Goal: Complete application form: Complete application form

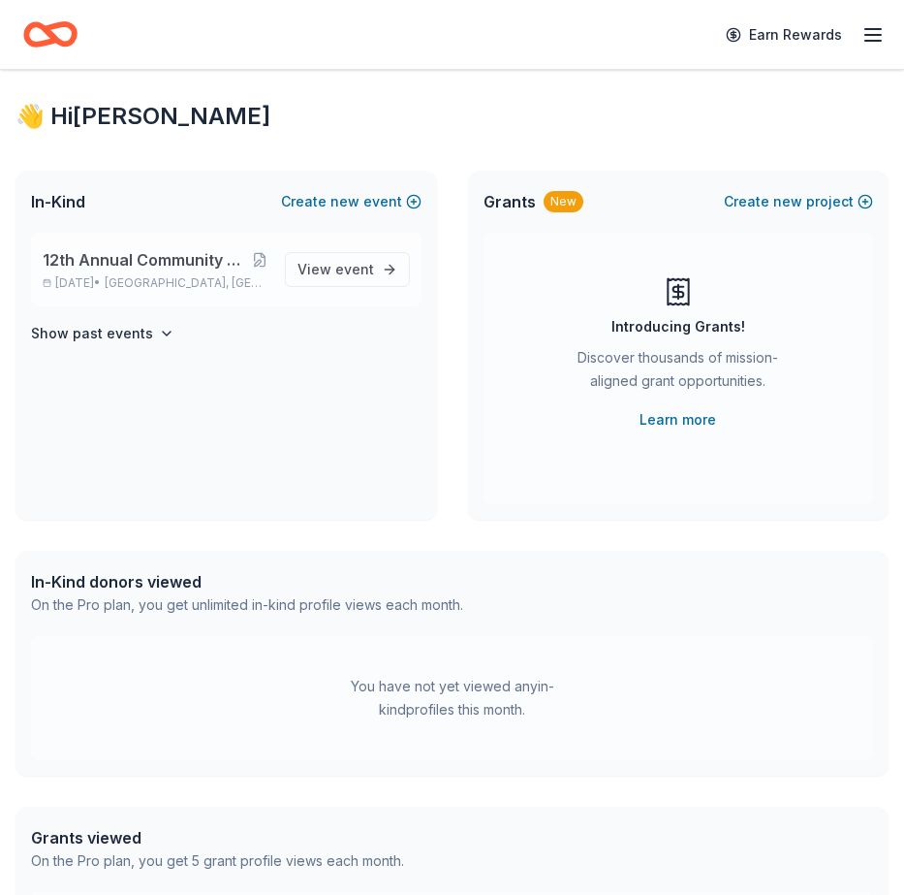
click at [162, 257] on span "12th Annual Community Appreciation Dinner & Fundraiser" at bounding box center [147, 259] width 208 height 23
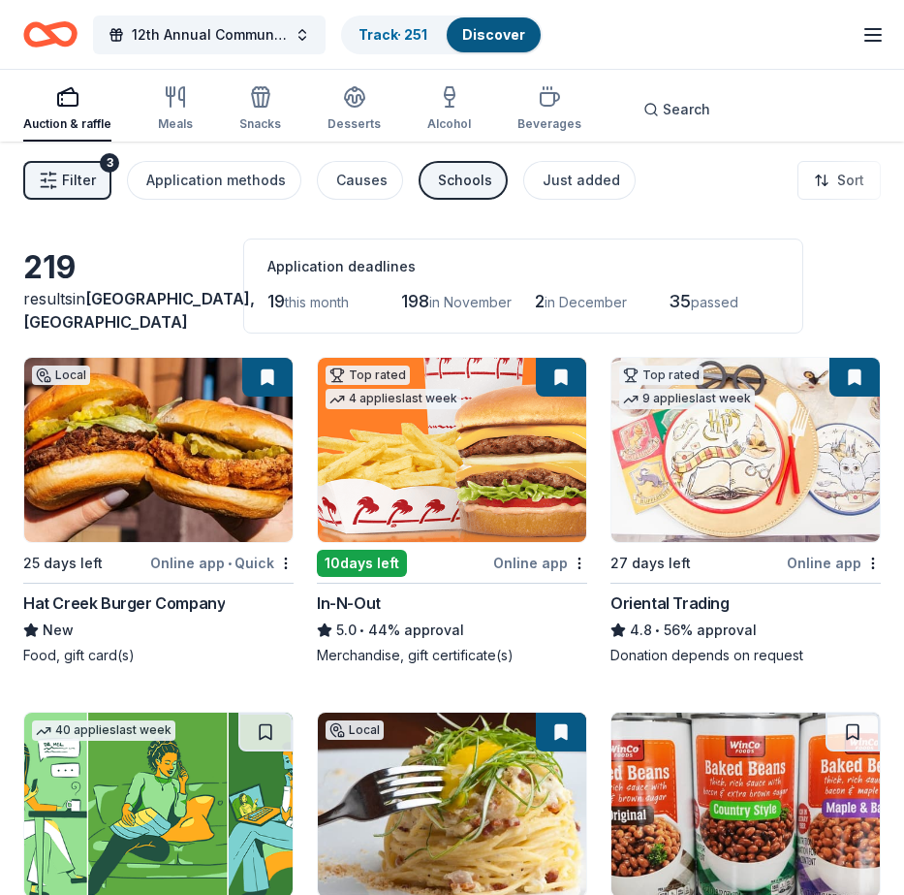
click at [492, 37] on link "Discover" at bounding box center [493, 34] width 63 height 16
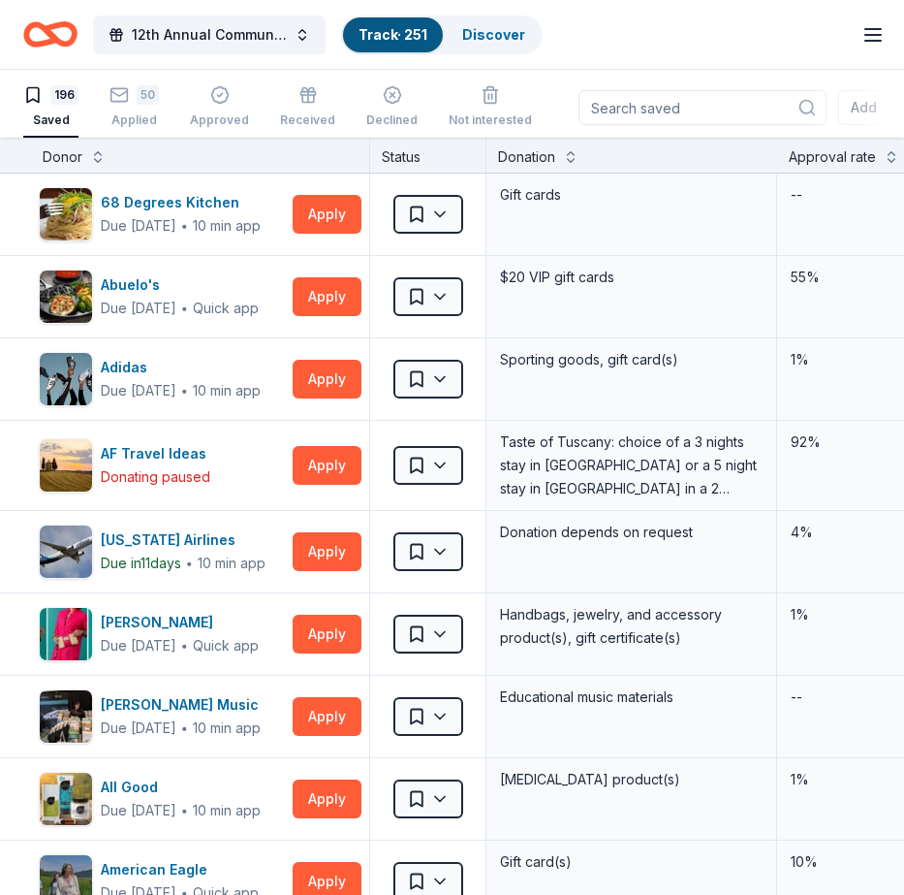
click at [45, 118] on div "Saved" at bounding box center [50, 120] width 55 height 16
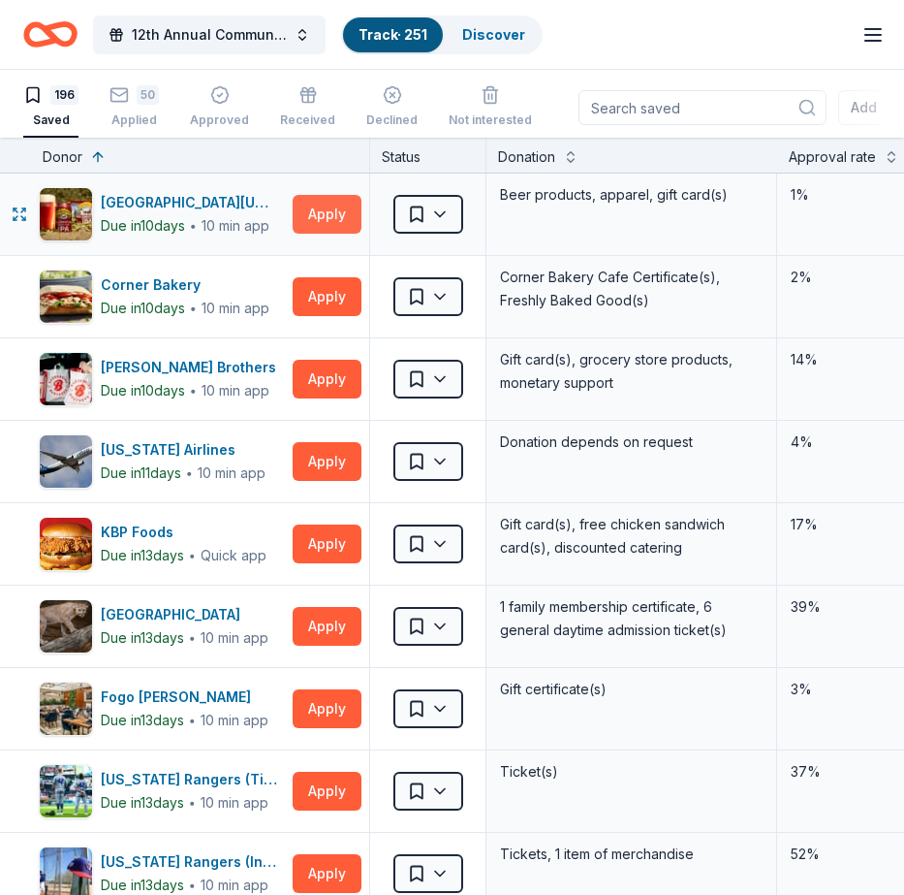
click at [327, 211] on button "Apply" at bounding box center [327, 214] width 69 height 39
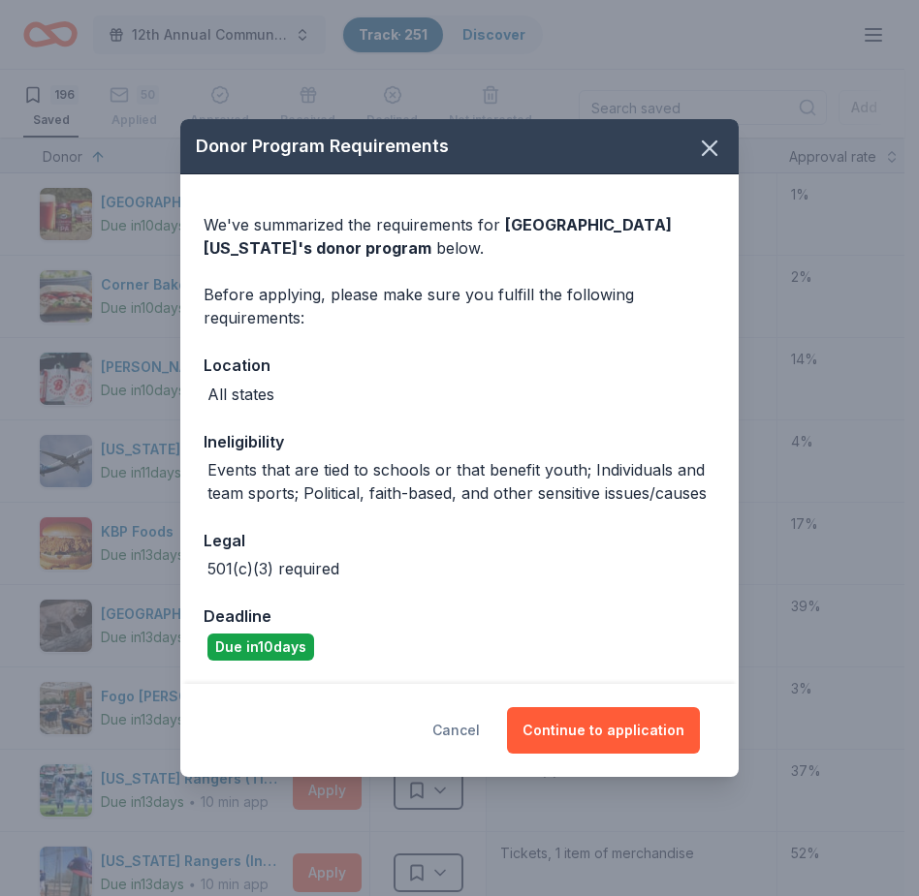
click at [465, 737] on button "Cancel" at bounding box center [455, 730] width 47 height 47
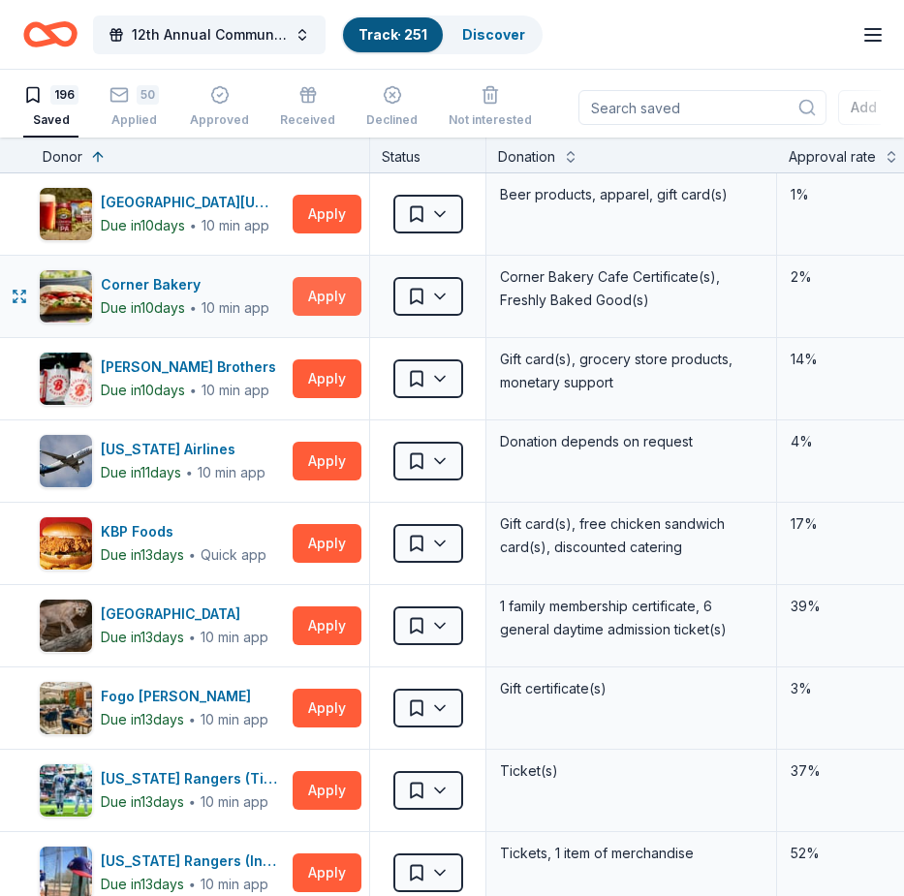
click at [327, 294] on button "Apply" at bounding box center [327, 296] width 69 height 39
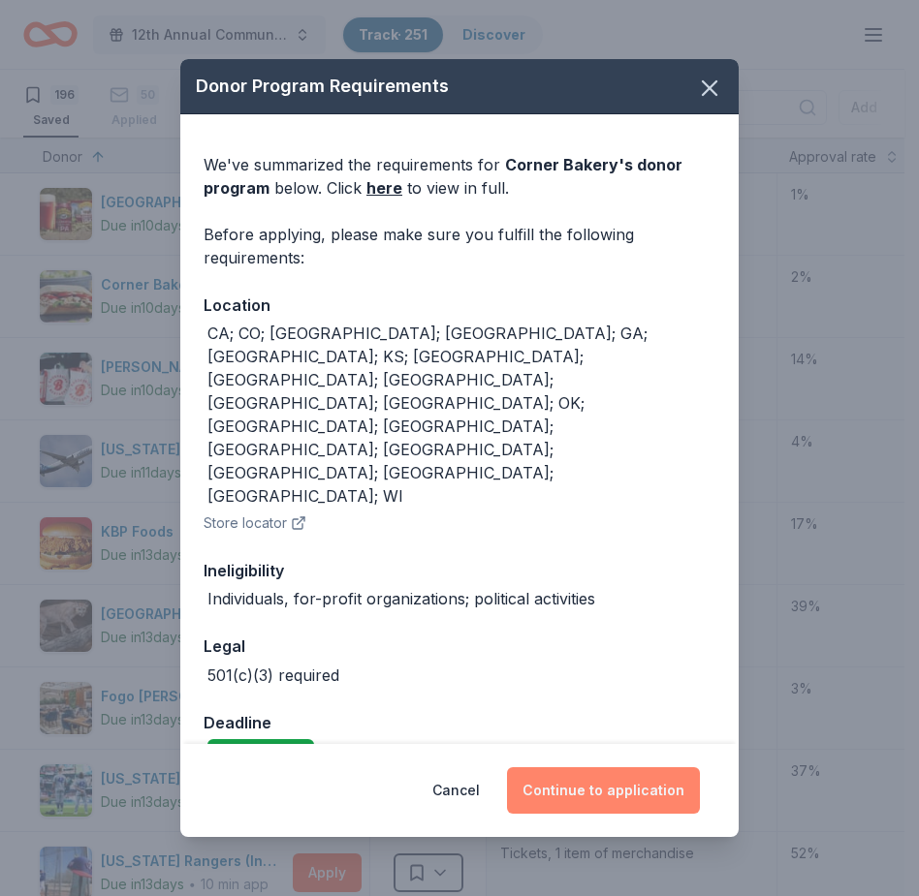
click at [597, 768] on button "Continue to application" at bounding box center [603, 791] width 193 height 47
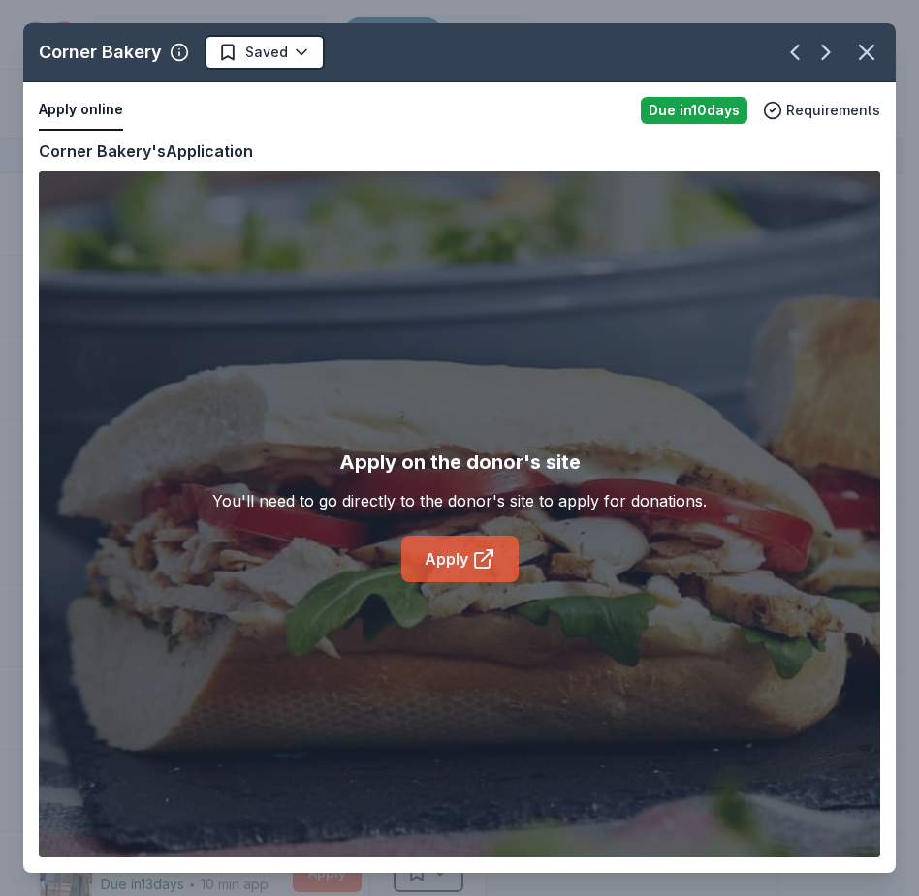
click at [433, 563] on link "Apply" at bounding box center [459, 559] width 117 height 47
click at [95, 110] on button "Apply online" at bounding box center [81, 110] width 84 height 41
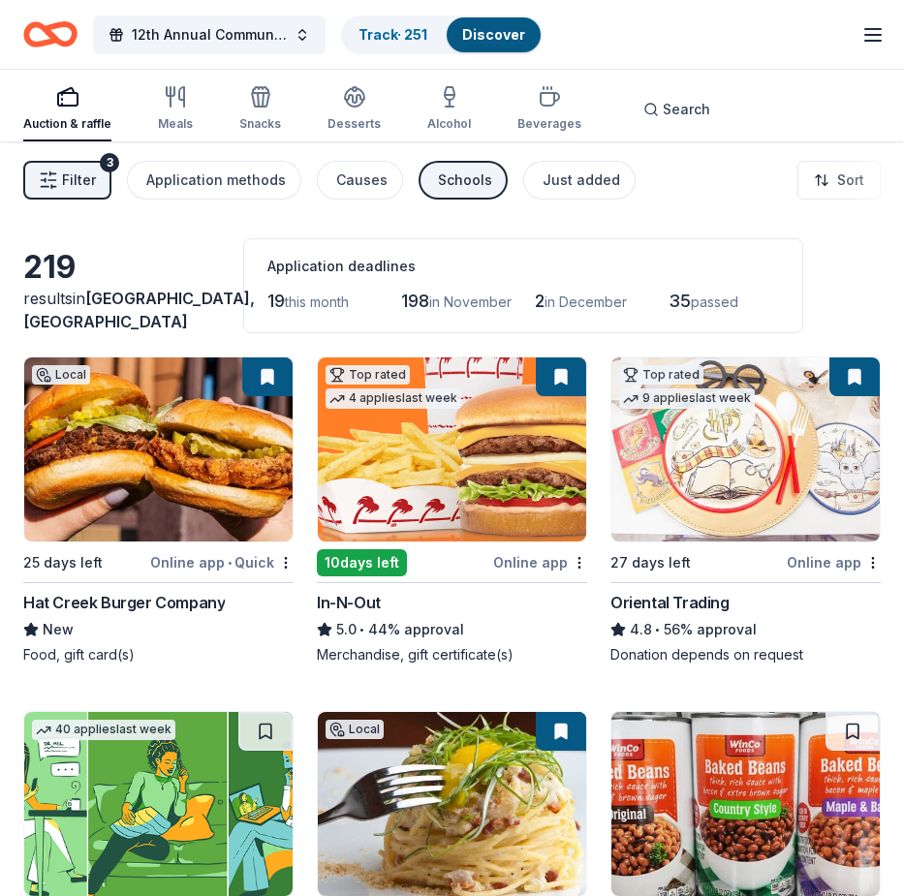
click at [496, 40] on link "Discover" at bounding box center [493, 34] width 63 height 16
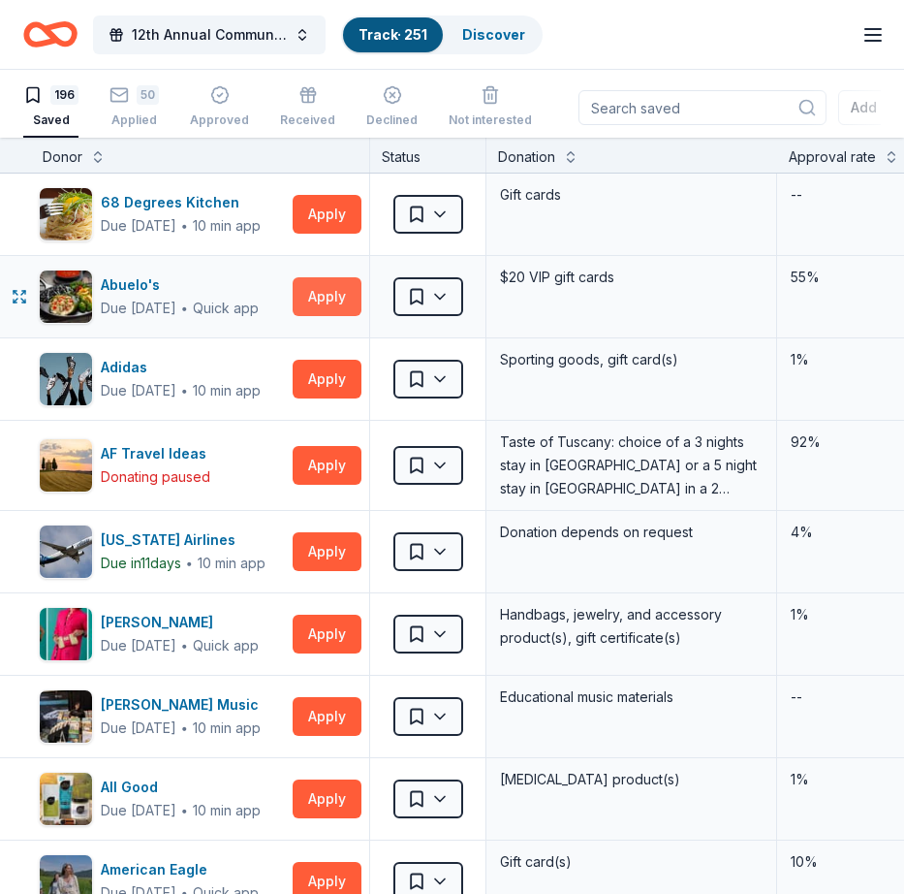
click at [325, 297] on button "Apply" at bounding box center [327, 296] width 69 height 39
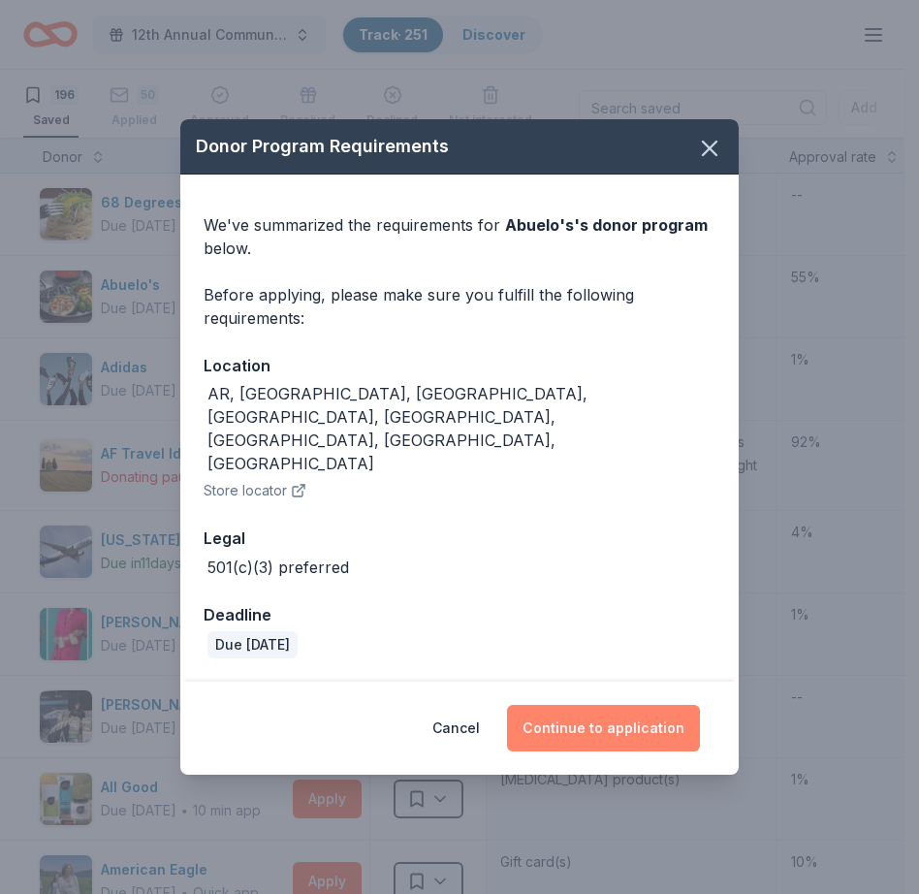
click at [592, 705] on button "Continue to application" at bounding box center [603, 728] width 193 height 47
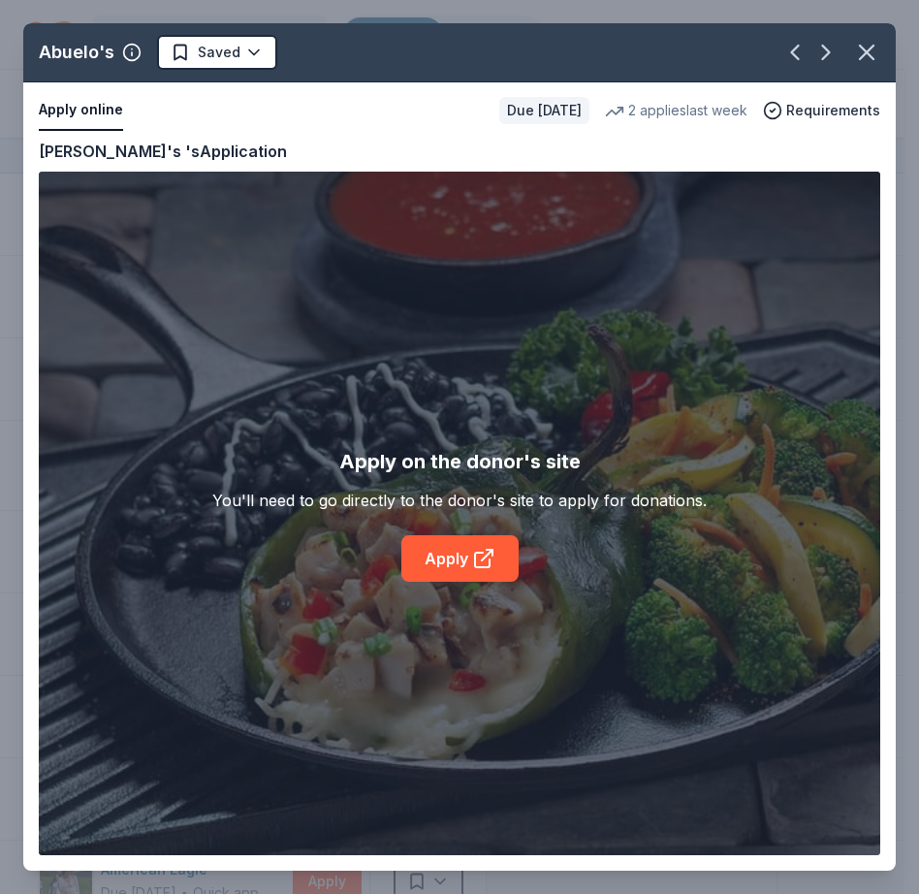
click at [102, 108] on button "Apply online" at bounding box center [81, 110] width 84 height 41
click at [448, 561] on link "Apply" at bounding box center [459, 558] width 117 height 47
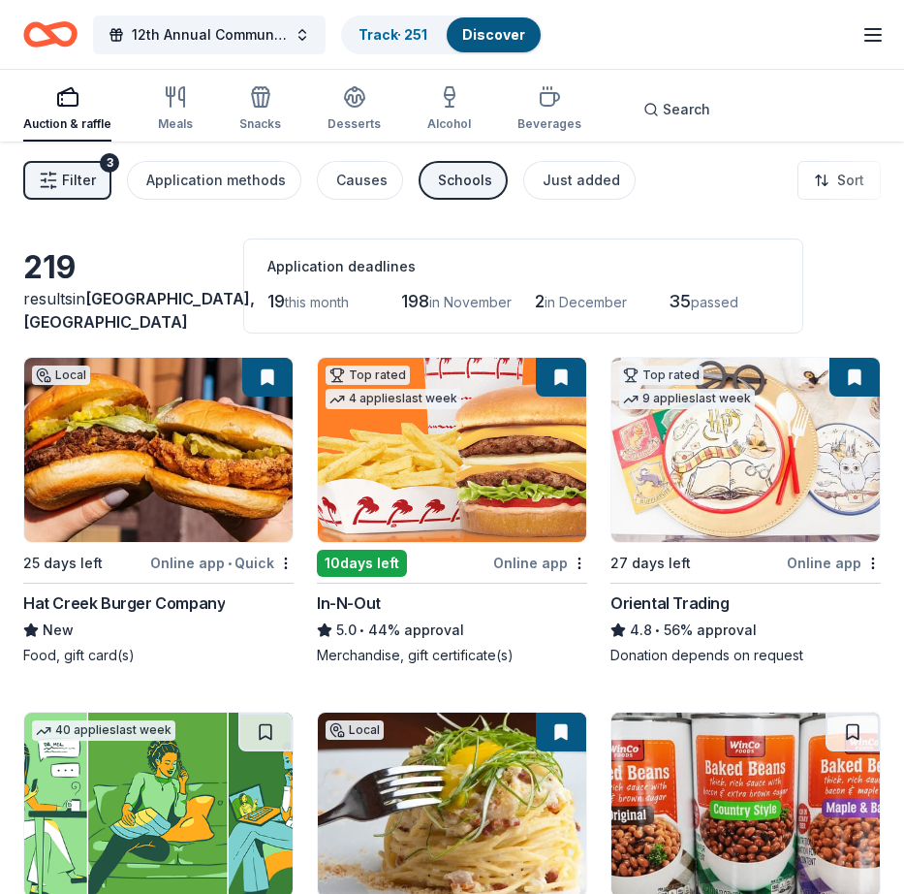
click at [488, 33] on link "Discover" at bounding box center [493, 34] width 63 height 16
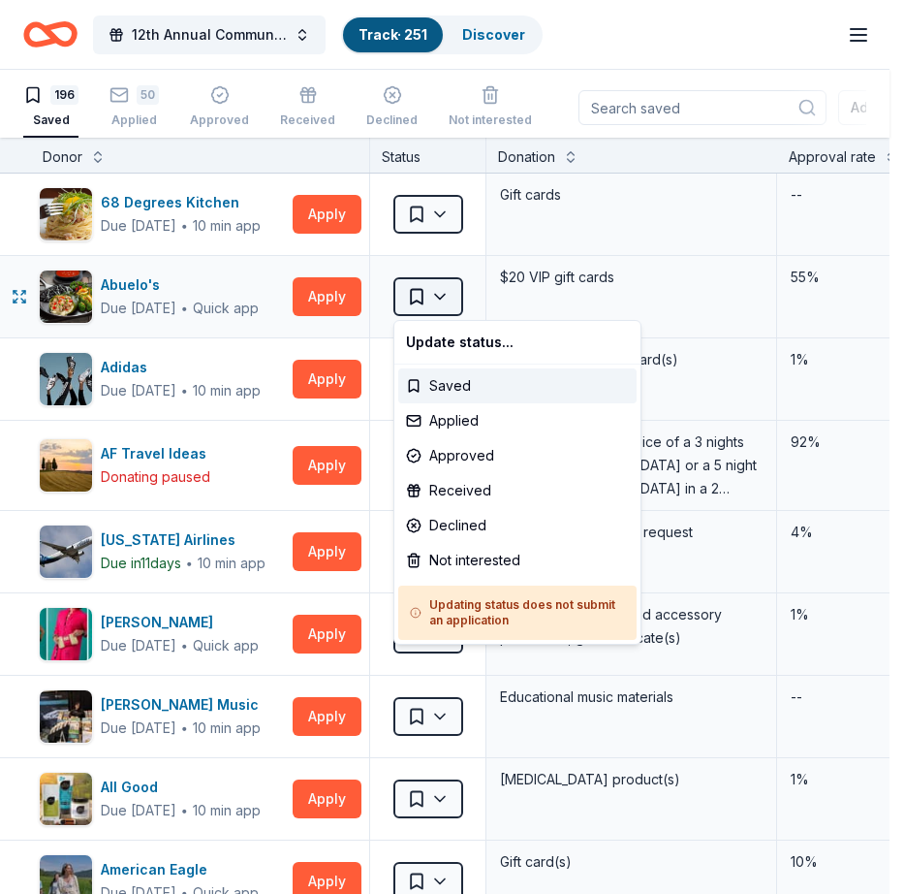
click at [440, 293] on html "12th Annual Community Appreciation Dinner & Fundraiser Track · 251 Discover Ear…" at bounding box center [452, 447] width 904 height 894
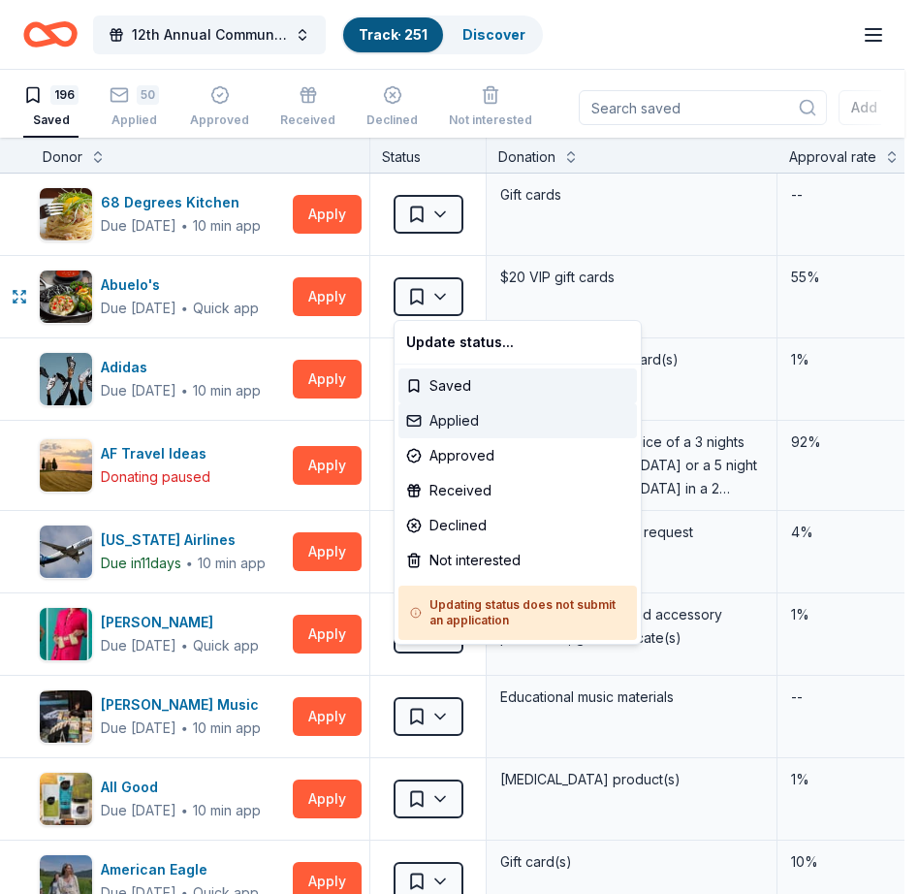
click at [416, 420] on div "Applied" at bounding box center [517, 420] width 238 height 35
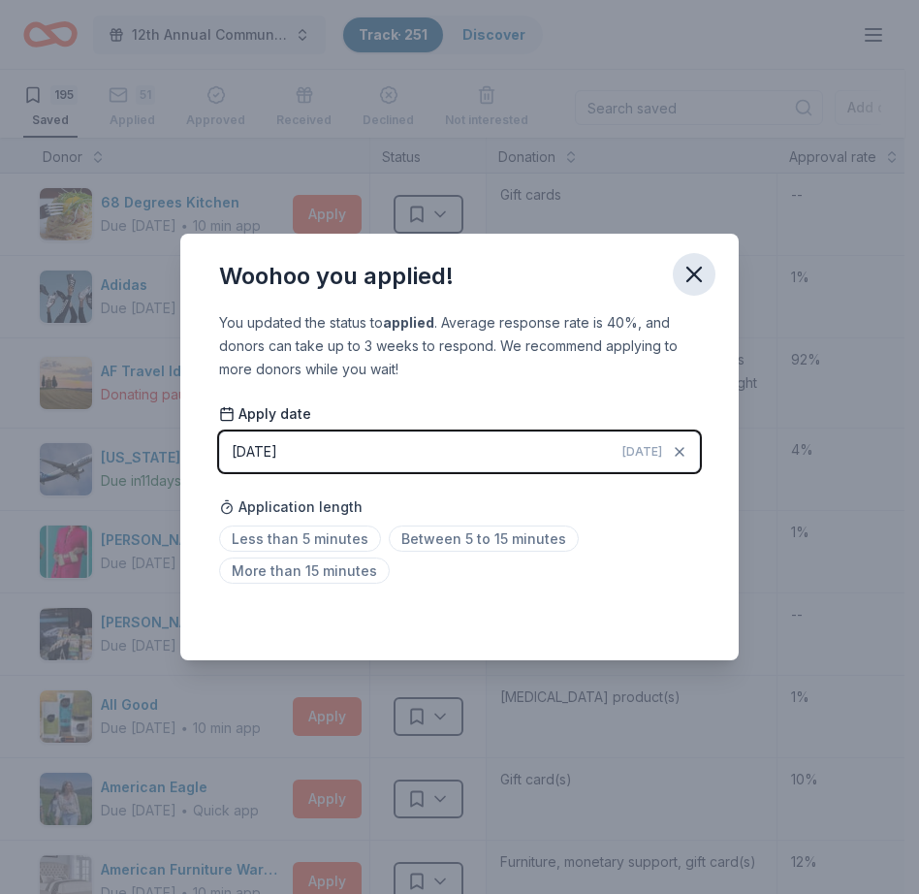
click at [699, 274] on icon "button" at bounding box center [693, 274] width 27 height 27
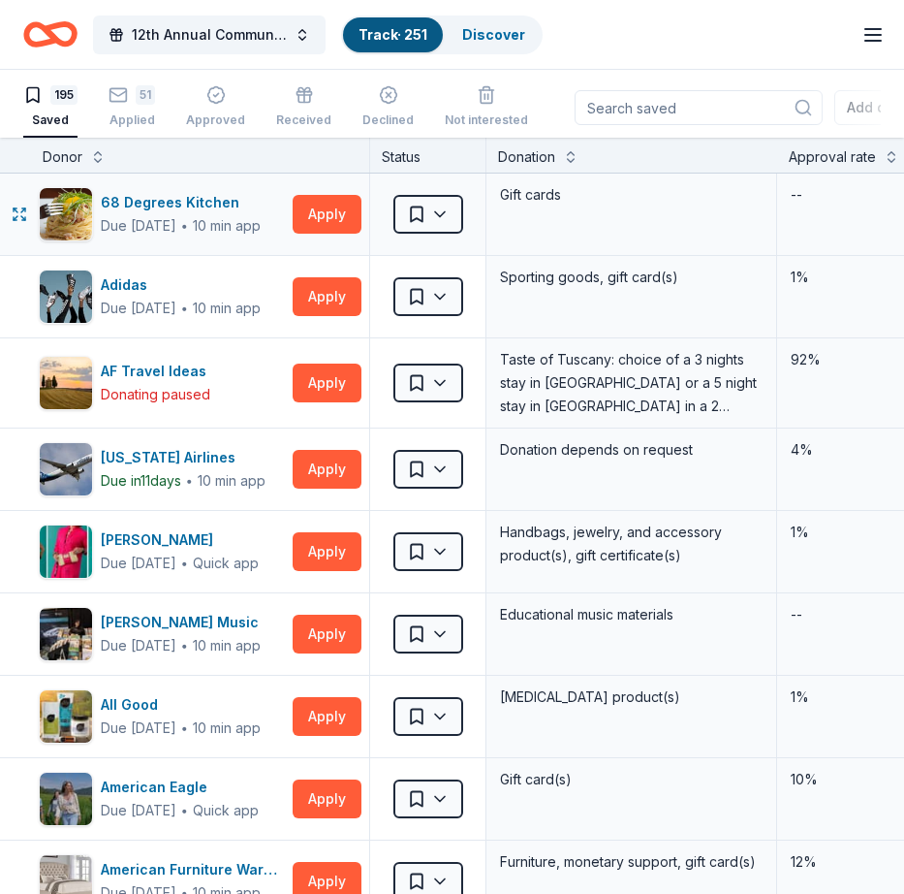
scroll to position [4, 0]
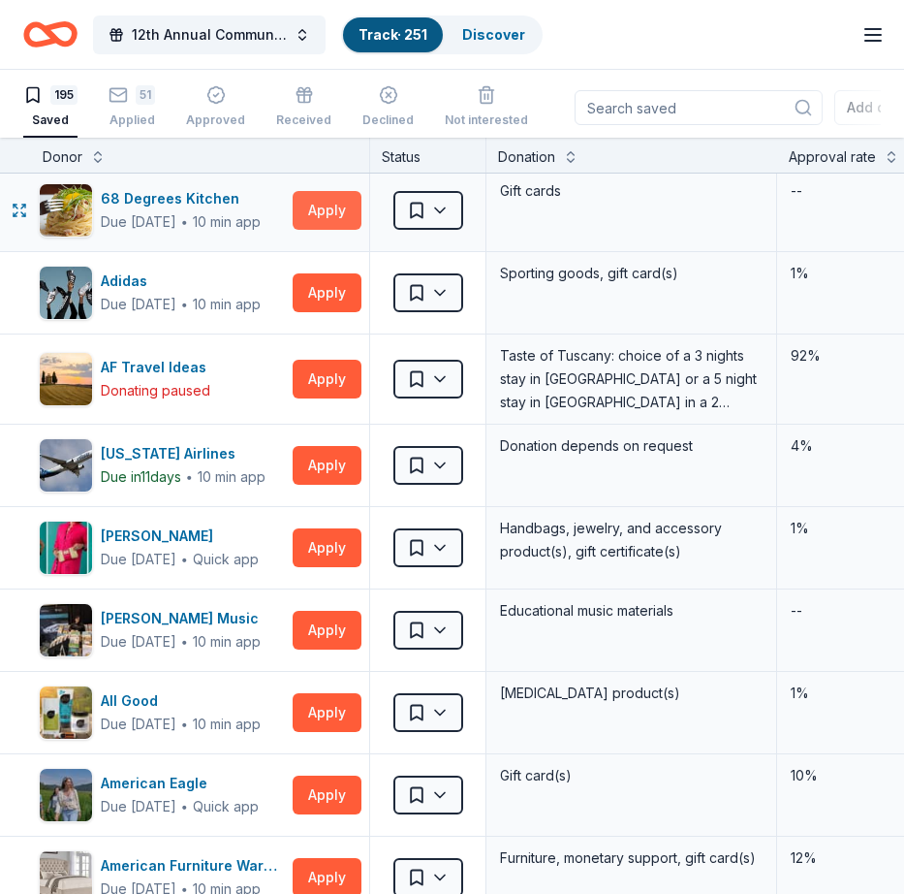
click at [319, 208] on button "Apply" at bounding box center [327, 210] width 69 height 39
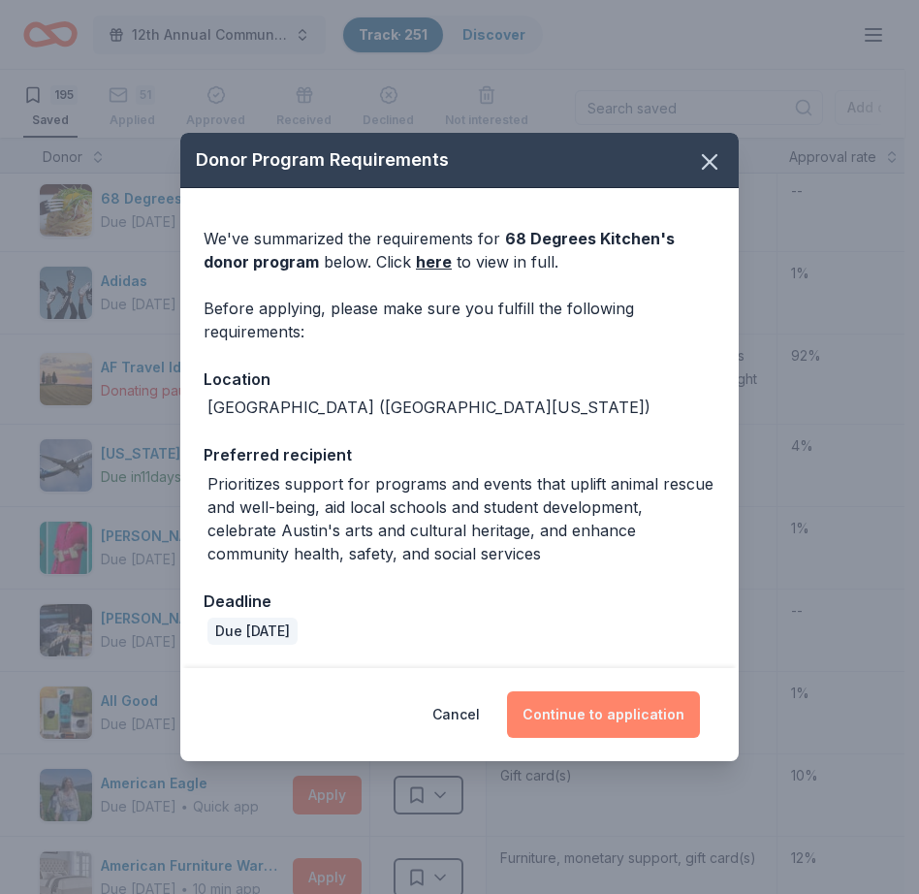
click at [591, 709] on button "Continue to application" at bounding box center [603, 714] width 193 height 47
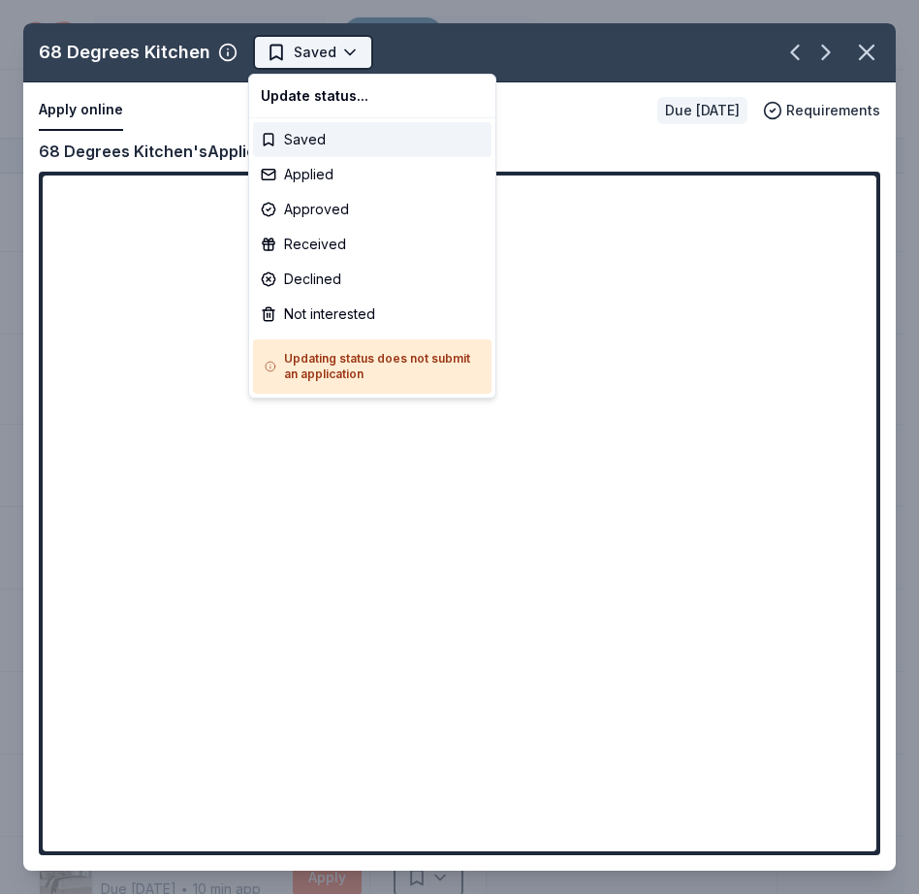
click at [311, 52] on html "12th Annual Community Appreciation Dinner & Fundraiser Track · 251 Discover Ear…" at bounding box center [459, 447] width 919 height 894
click at [270, 172] on div "Applied" at bounding box center [372, 174] width 238 height 35
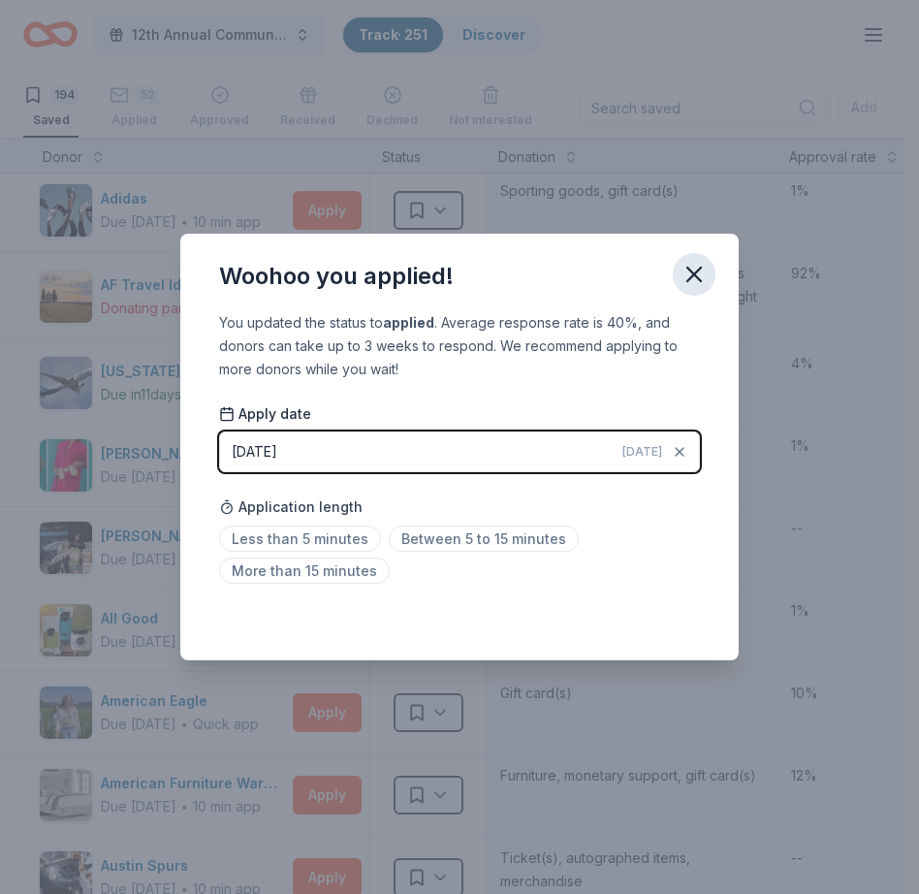
click at [697, 273] on icon "button" at bounding box center [693, 274] width 27 height 27
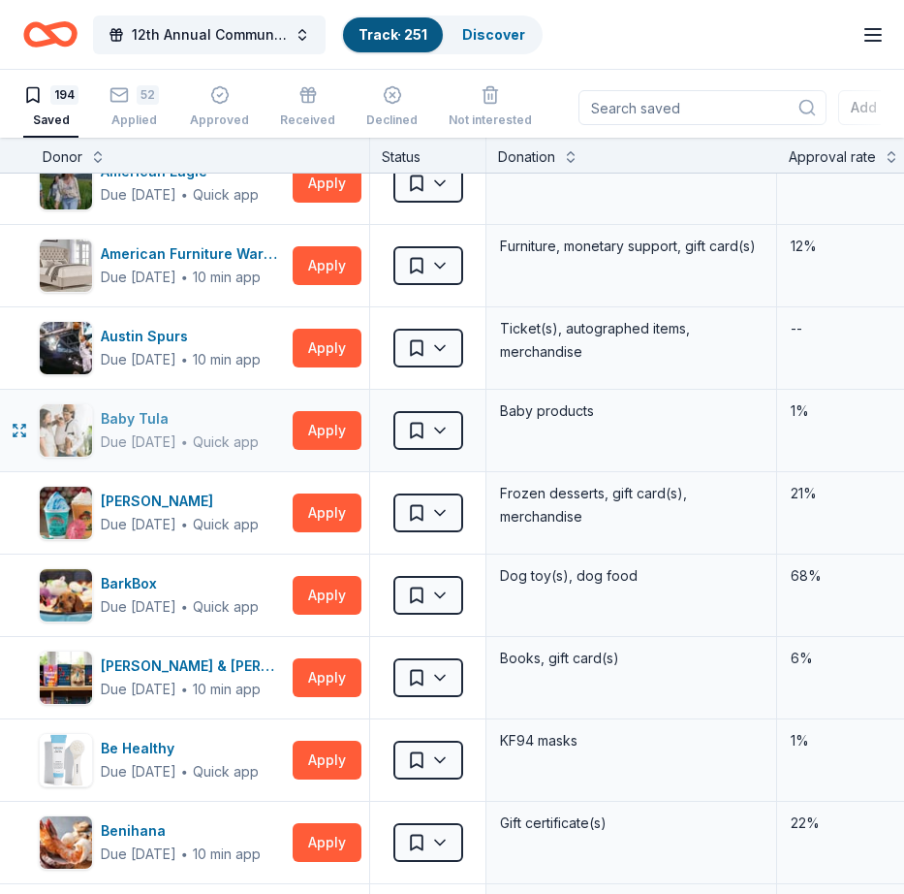
scroll to position [662, 0]
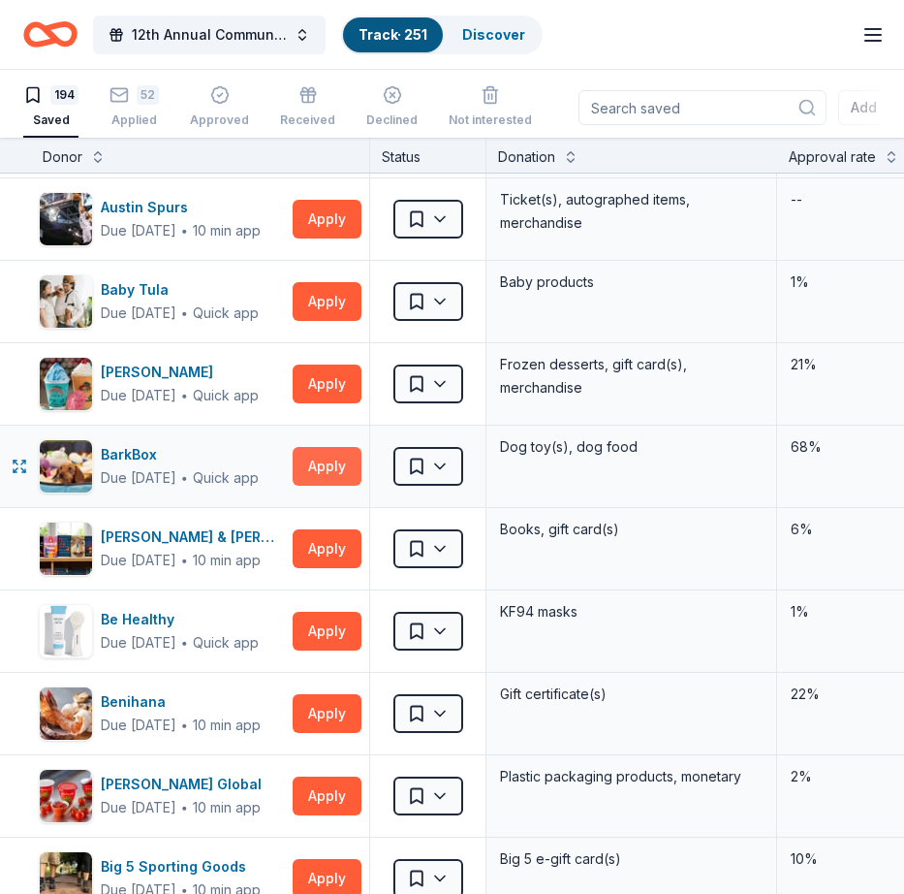
click at [329, 466] on button "Apply" at bounding box center [327, 466] width 69 height 39
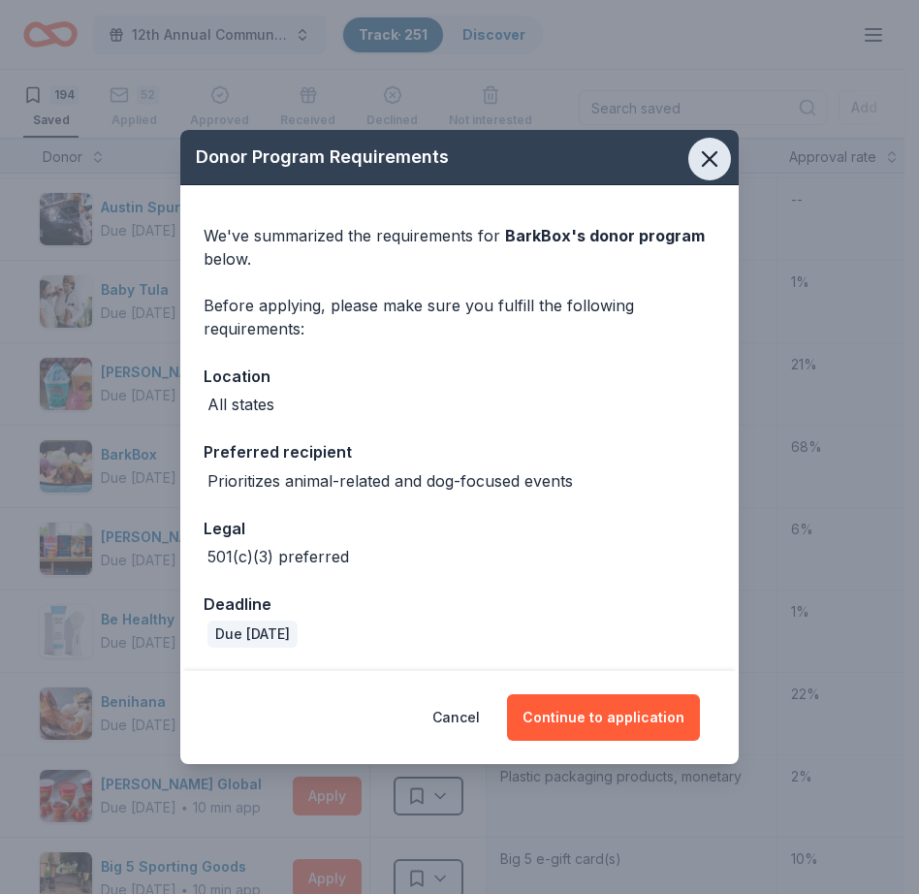
click at [707, 162] on icon "button" at bounding box center [710, 159] width 14 height 14
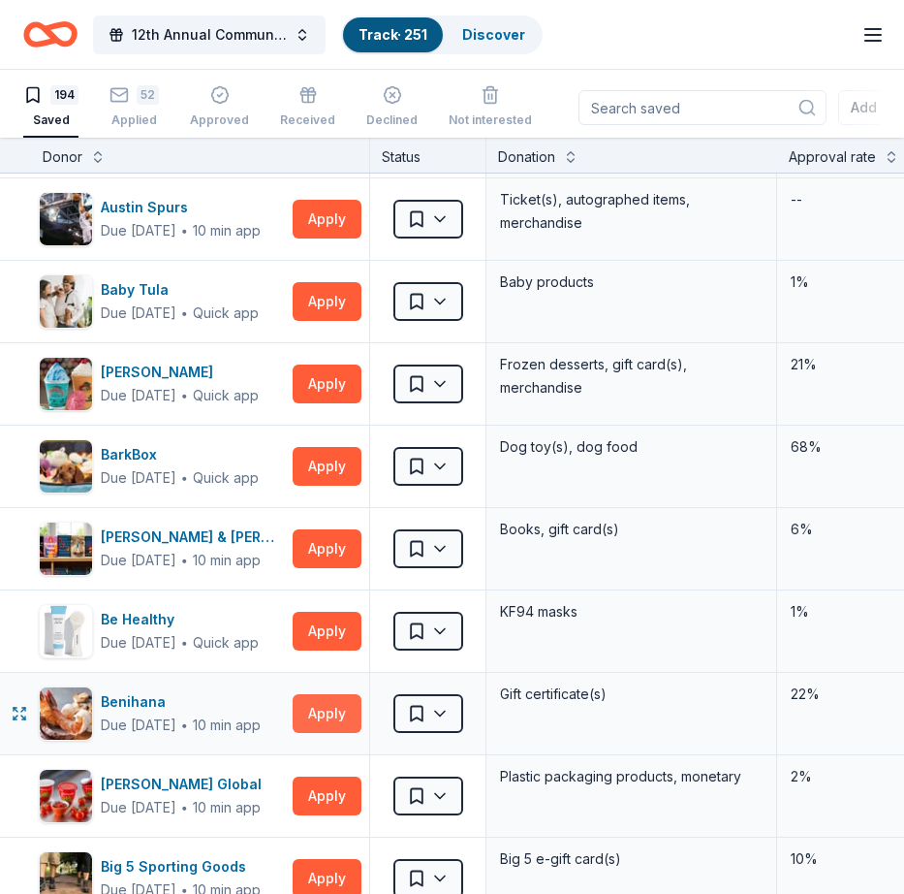
click at [314, 710] on button "Apply" at bounding box center [327, 713] width 69 height 39
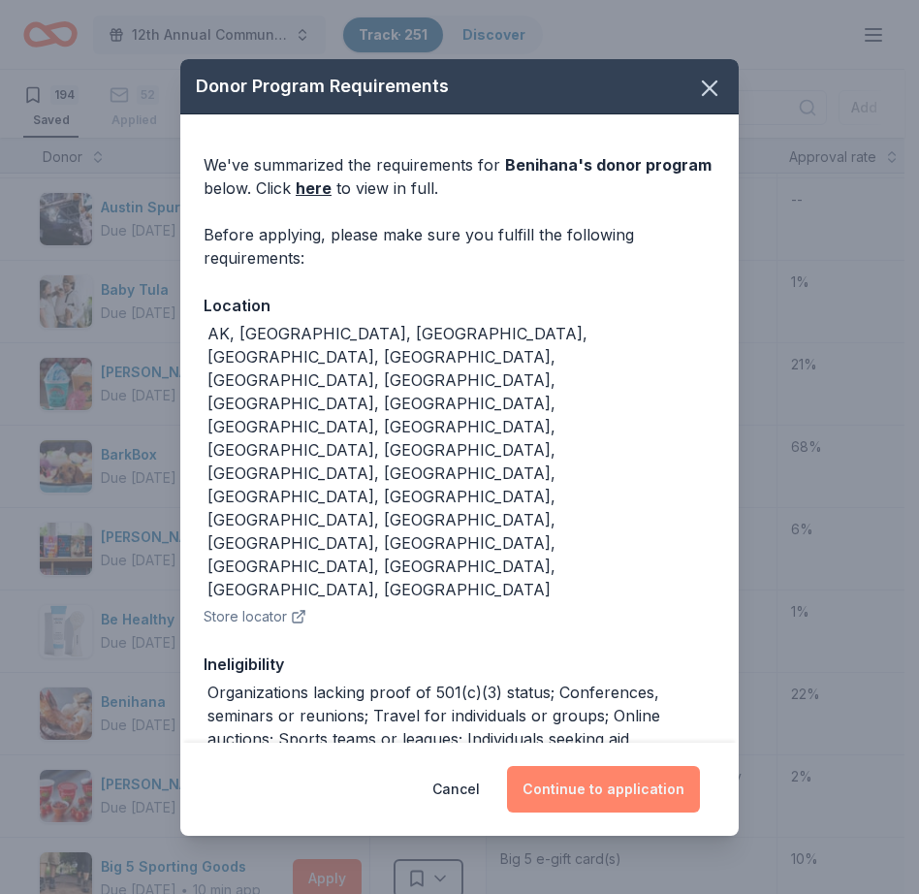
click at [599, 768] on button "Continue to application" at bounding box center [603, 789] width 193 height 47
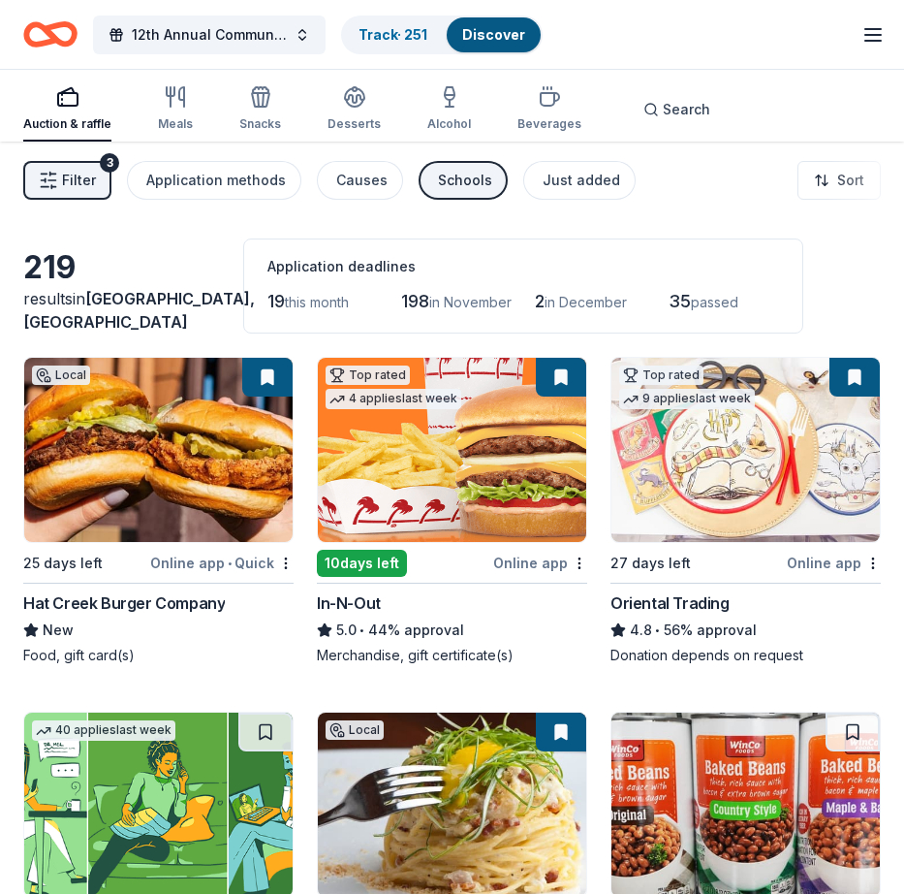
click at [477, 38] on link "Discover" at bounding box center [493, 34] width 63 height 16
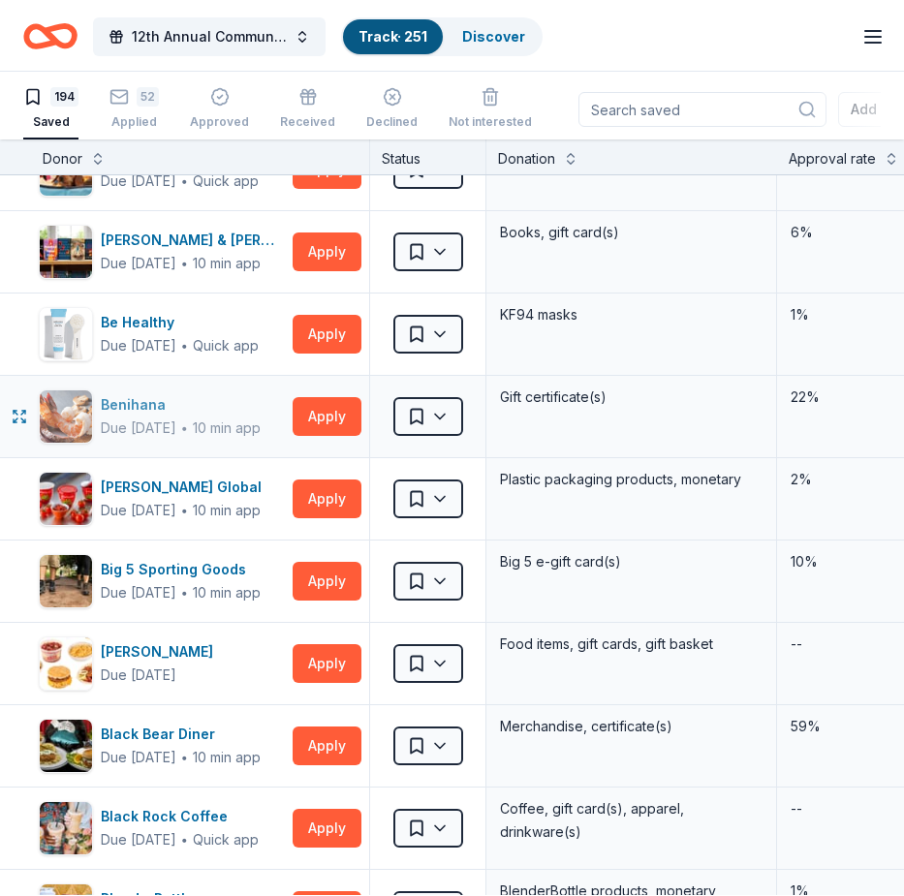
scroll to position [1125, 0]
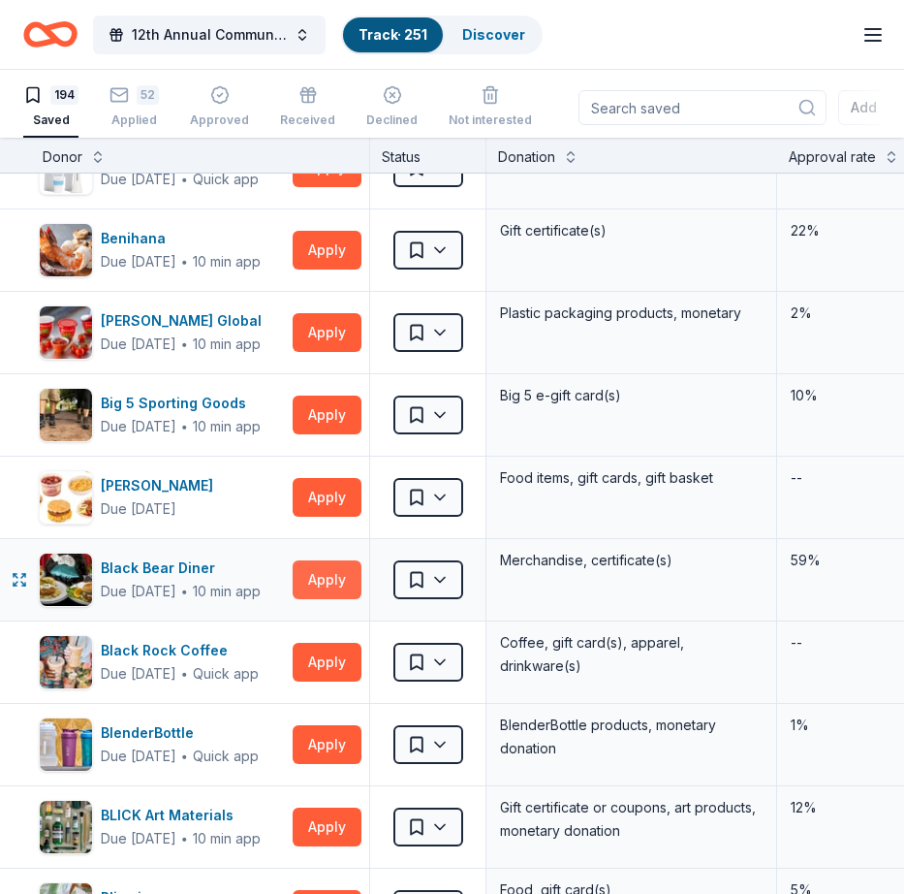
click at [318, 578] on button "Apply" at bounding box center [327, 579] width 69 height 39
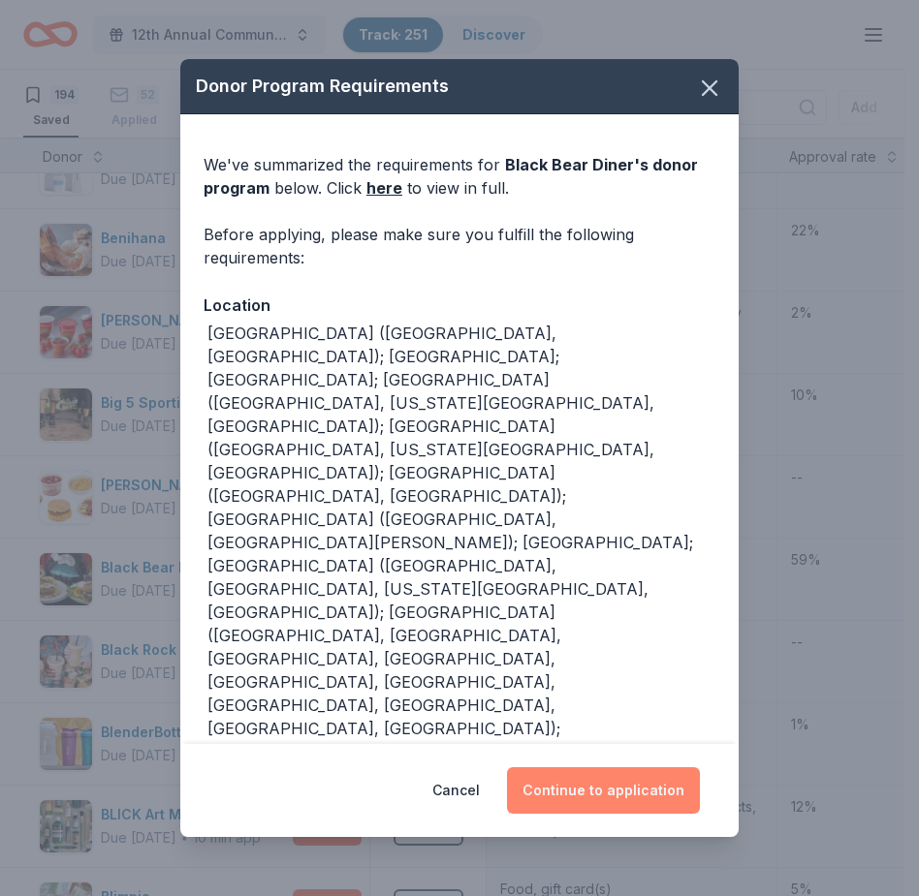
click at [569, 768] on button "Continue to application" at bounding box center [603, 791] width 193 height 47
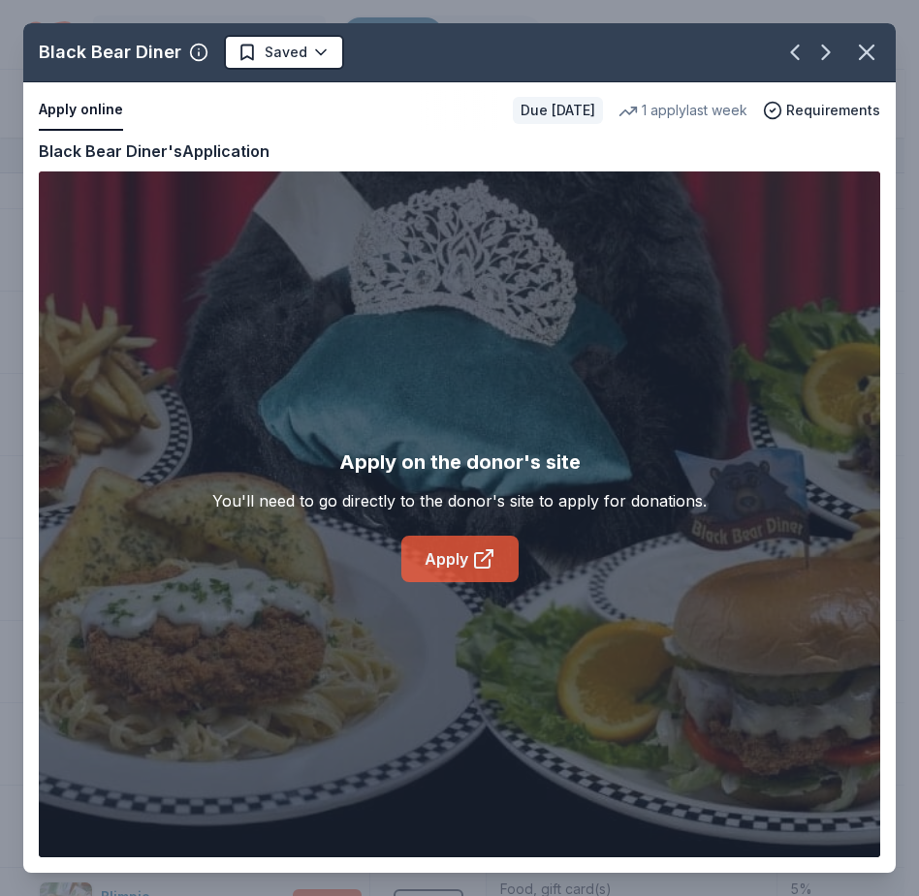
click at [464, 558] on link "Apply" at bounding box center [459, 559] width 117 height 47
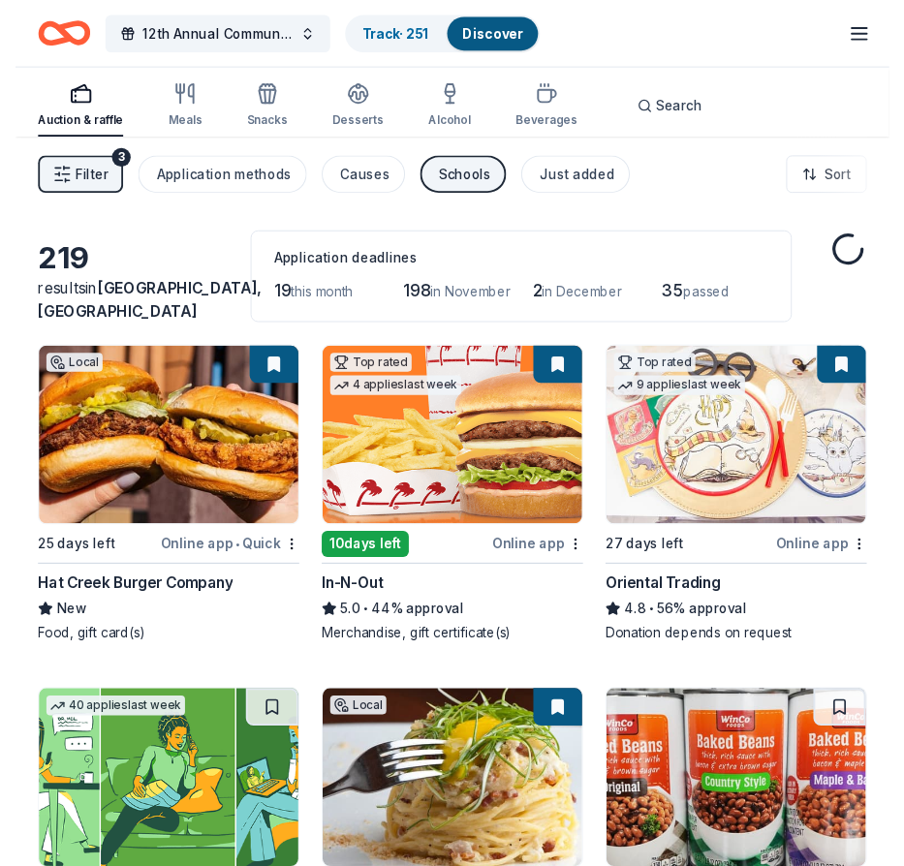
scroll to position [70, 0]
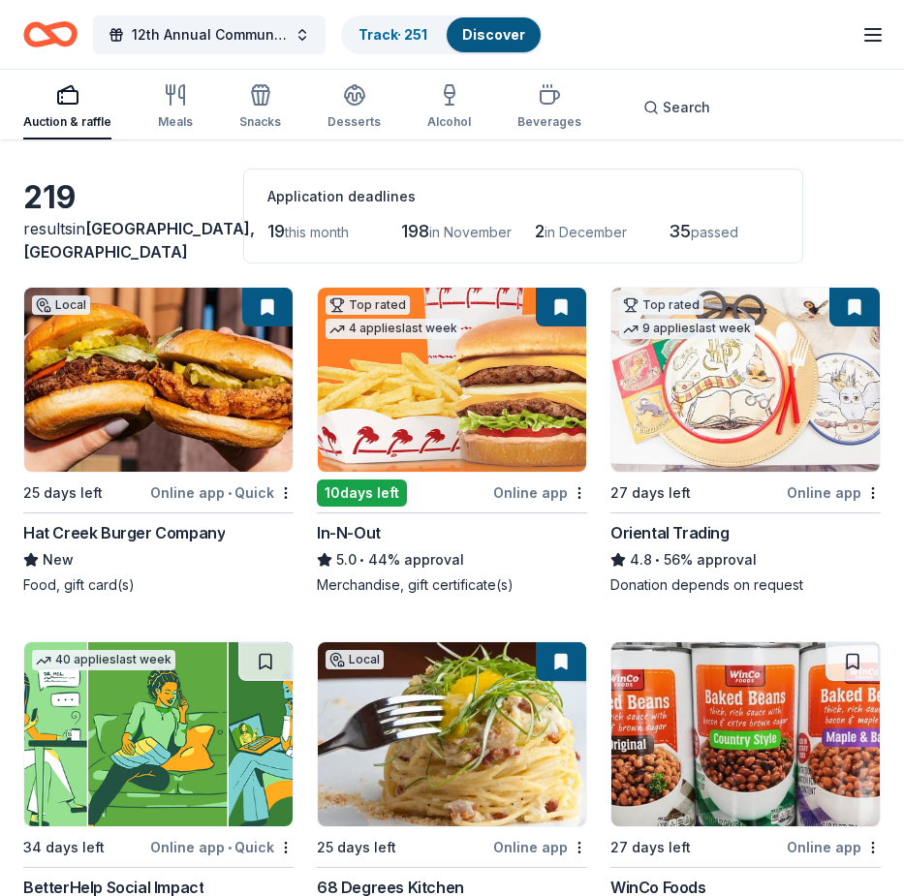
click at [465, 370] on img at bounding box center [452, 380] width 268 height 184
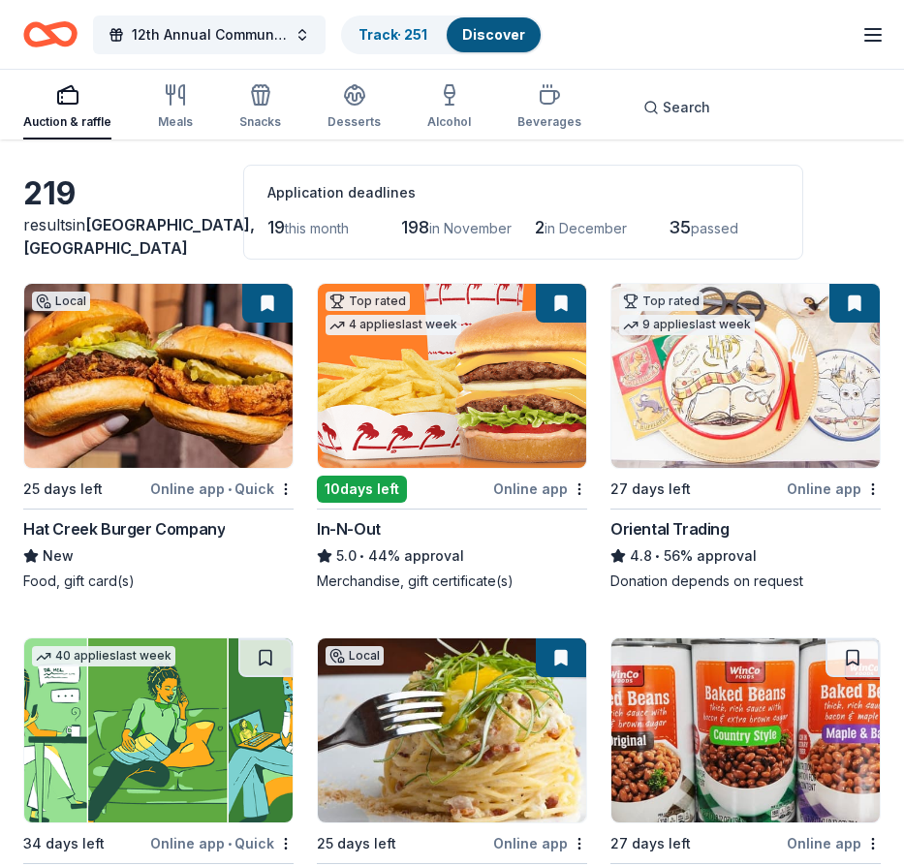
scroll to position [78, 0]
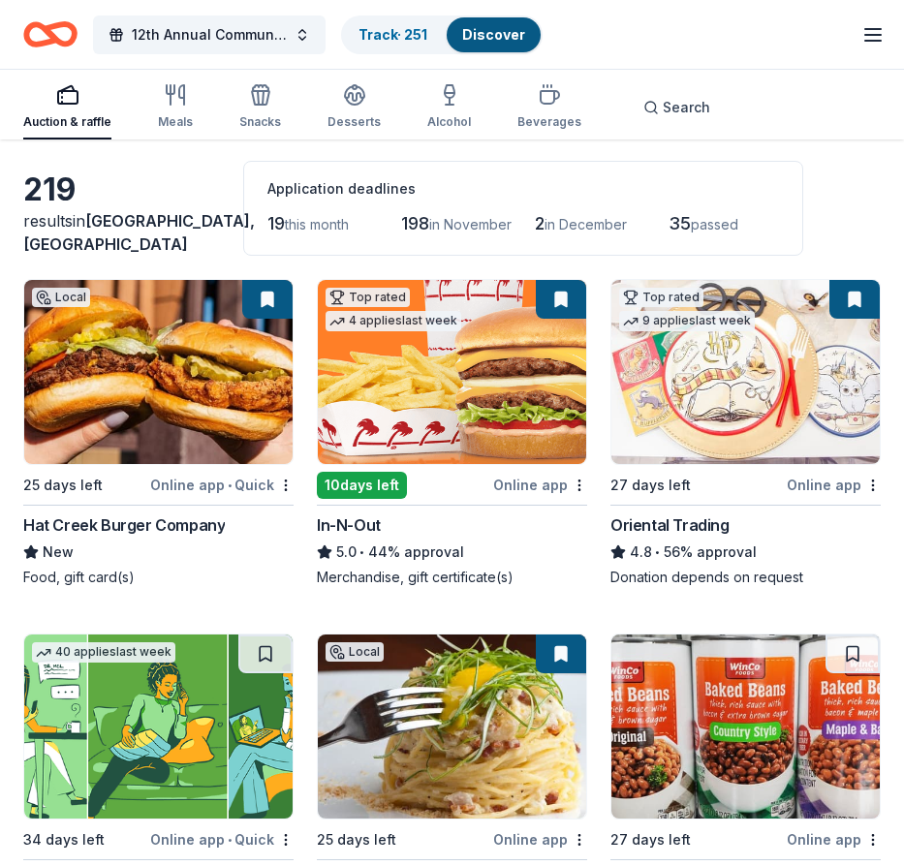
click at [495, 29] on link "Discover" at bounding box center [493, 34] width 63 height 16
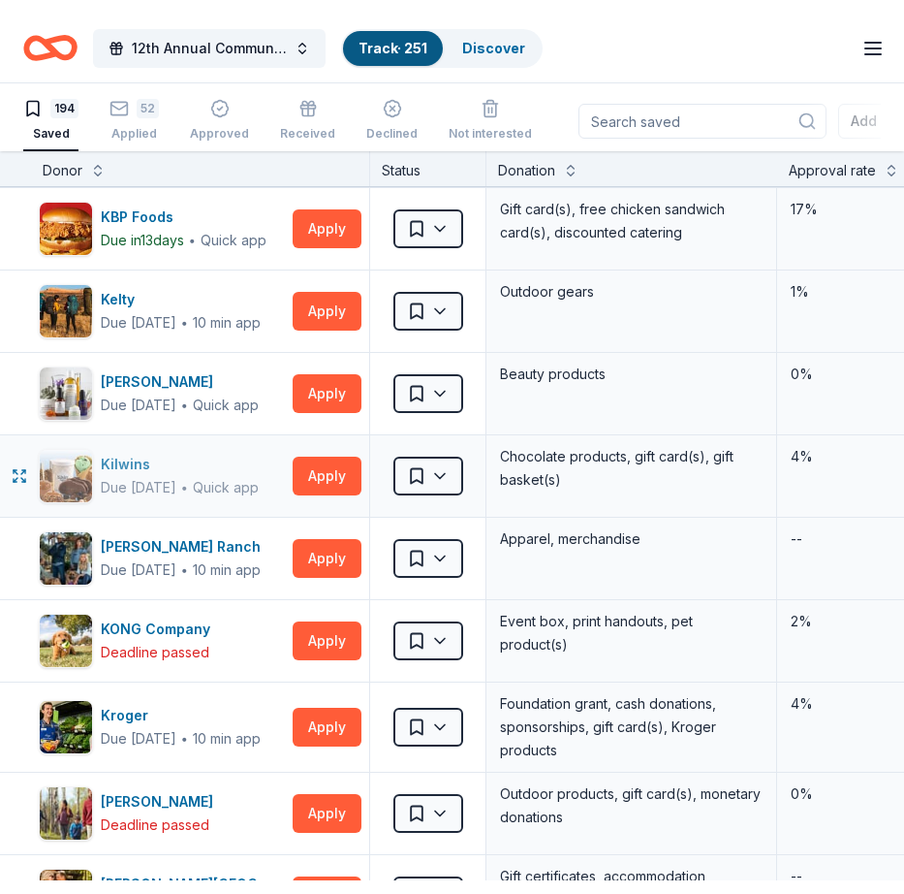
scroll to position [7950, 0]
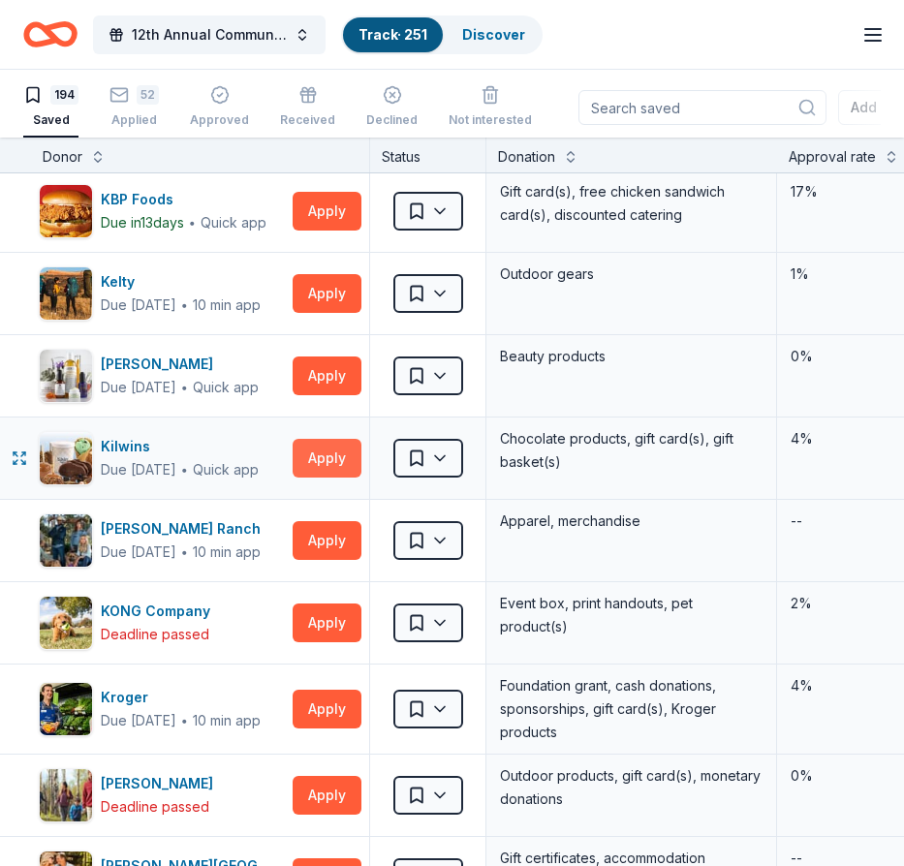
click at [330, 452] on button "Apply" at bounding box center [327, 458] width 69 height 39
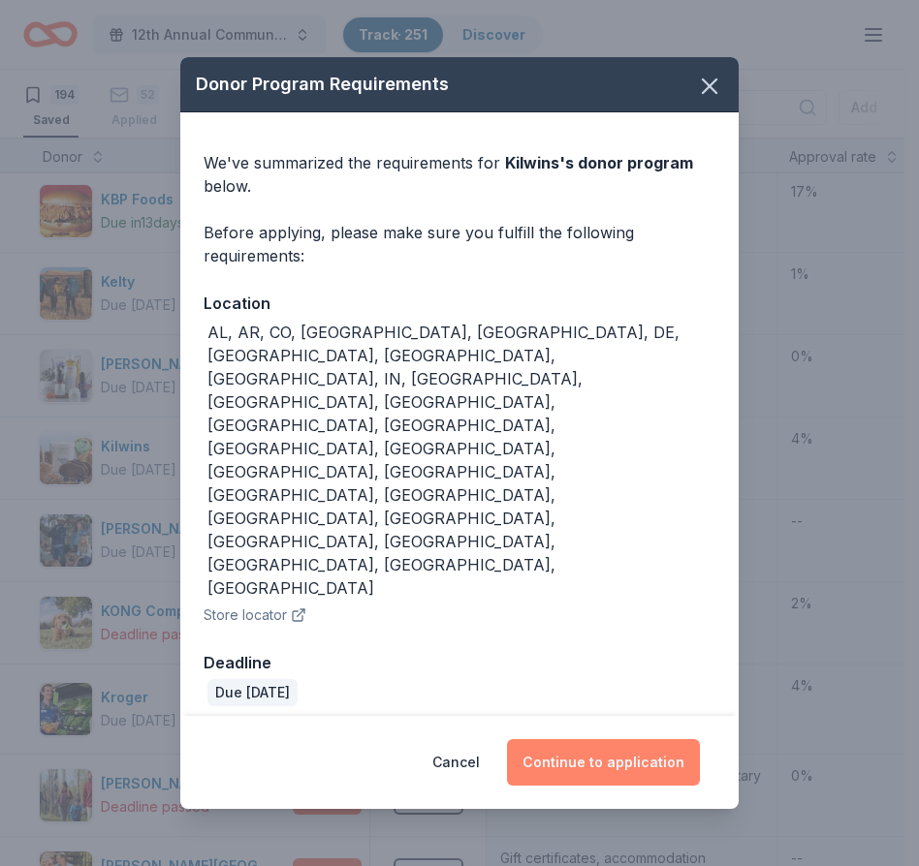
click at [574, 739] on button "Continue to application" at bounding box center [603, 762] width 193 height 47
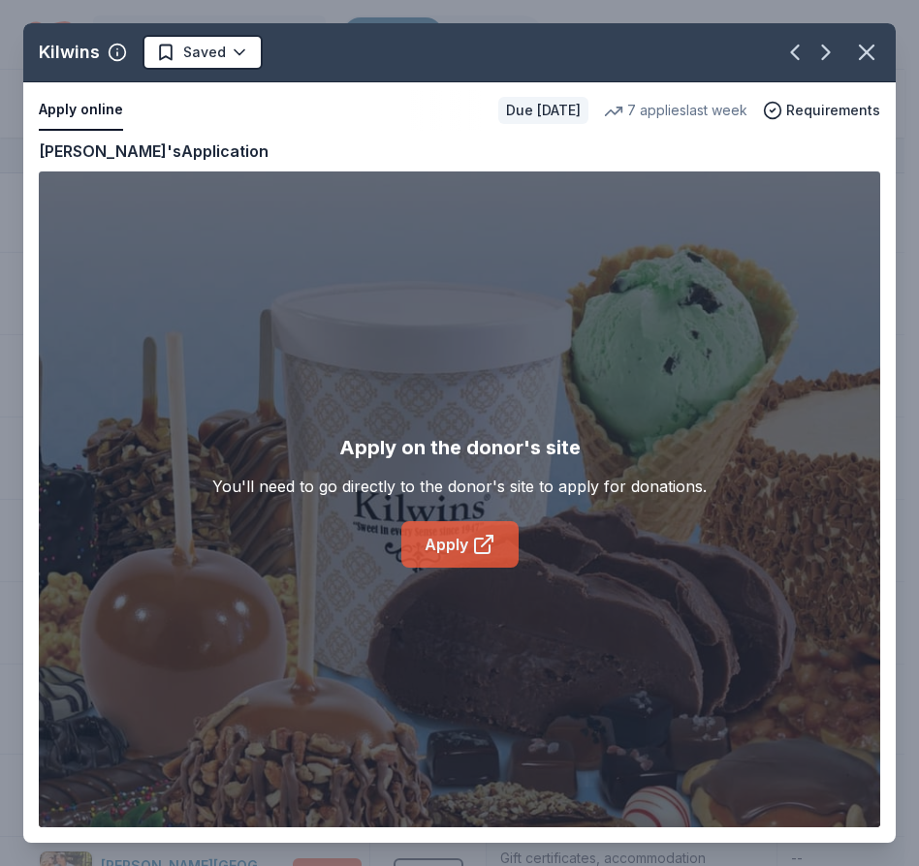
click at [452, 543] on link "Apply" at bounding box center [459, 544] width 117 height 47
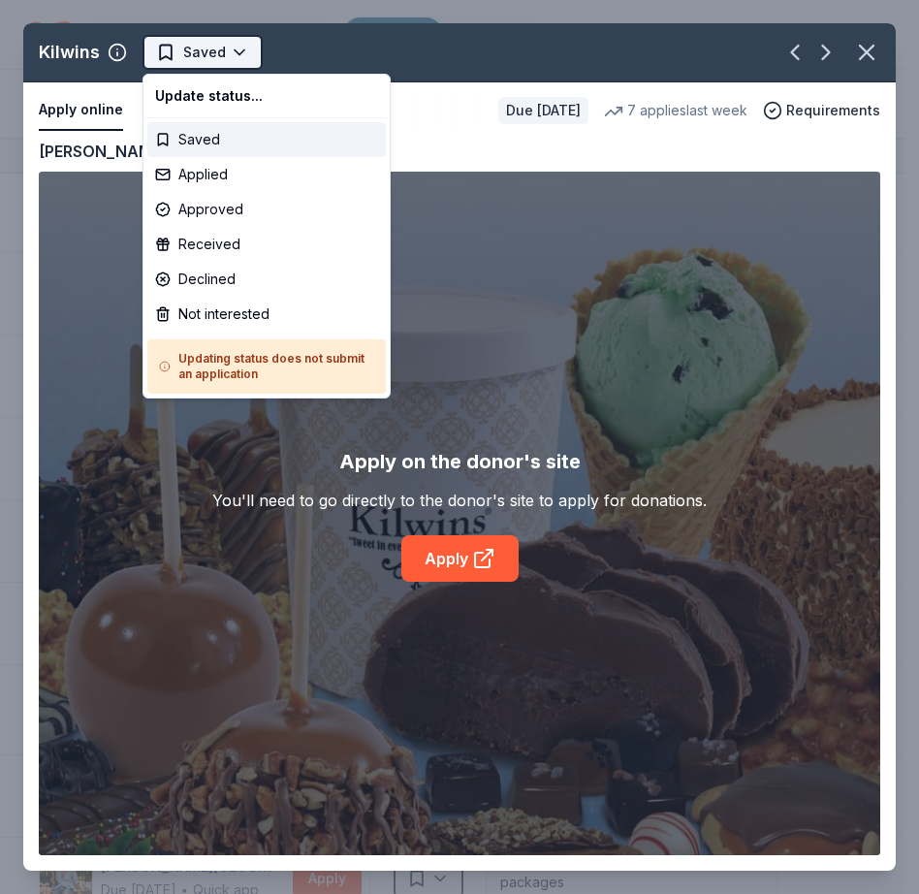
click at [237, 52] on html "12th Annual Community Appreciation Dinner & Fundraiser Track · 251 Discover Ear…" at bounding box center [459, 447] width 919 height 894
click at [167, 172] on div "Applied" at bounding box center [266, 174] width 238 height 35
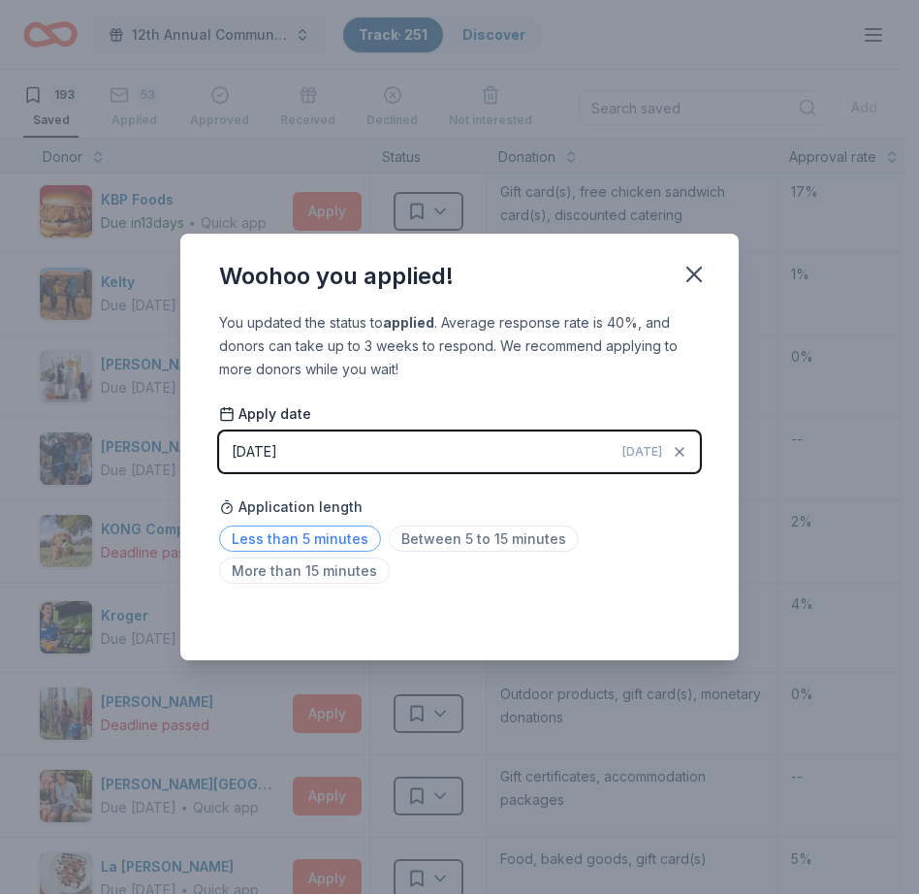
click at [307, 536] on span "Less than 5 minutes" at bounding box center [300, 538] width 162 height 26
click at [696, 274] on icon "button" at bounding box center [693, 274] width 27 height 27
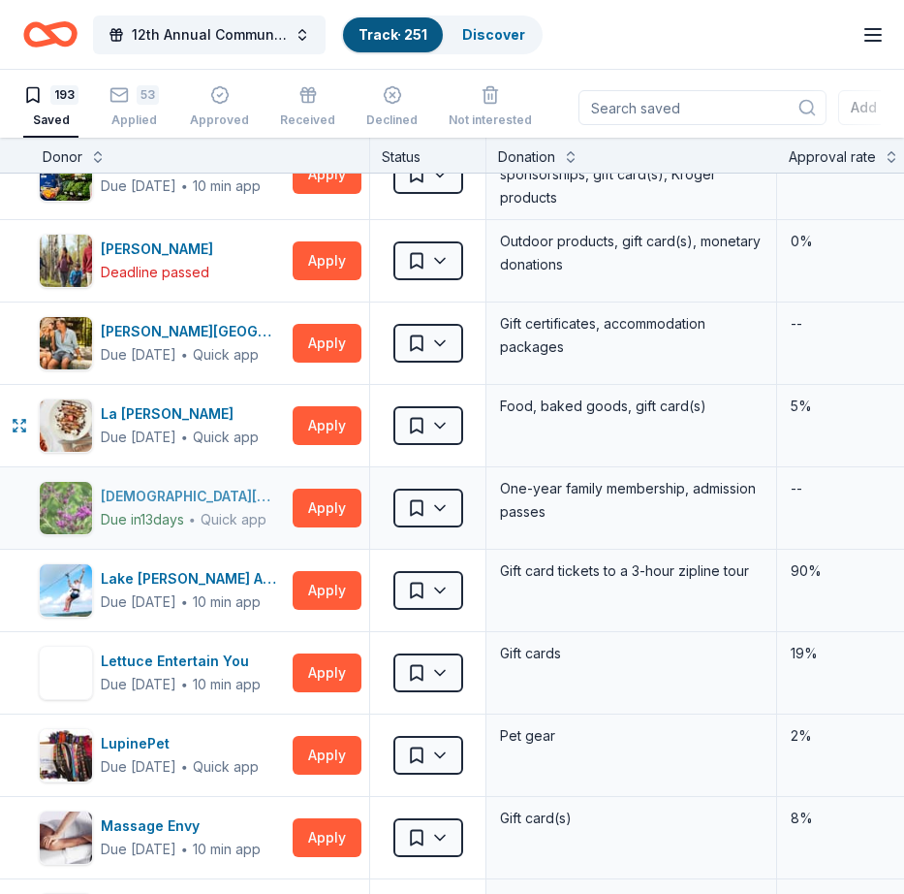
scroll to position [8457, 0]
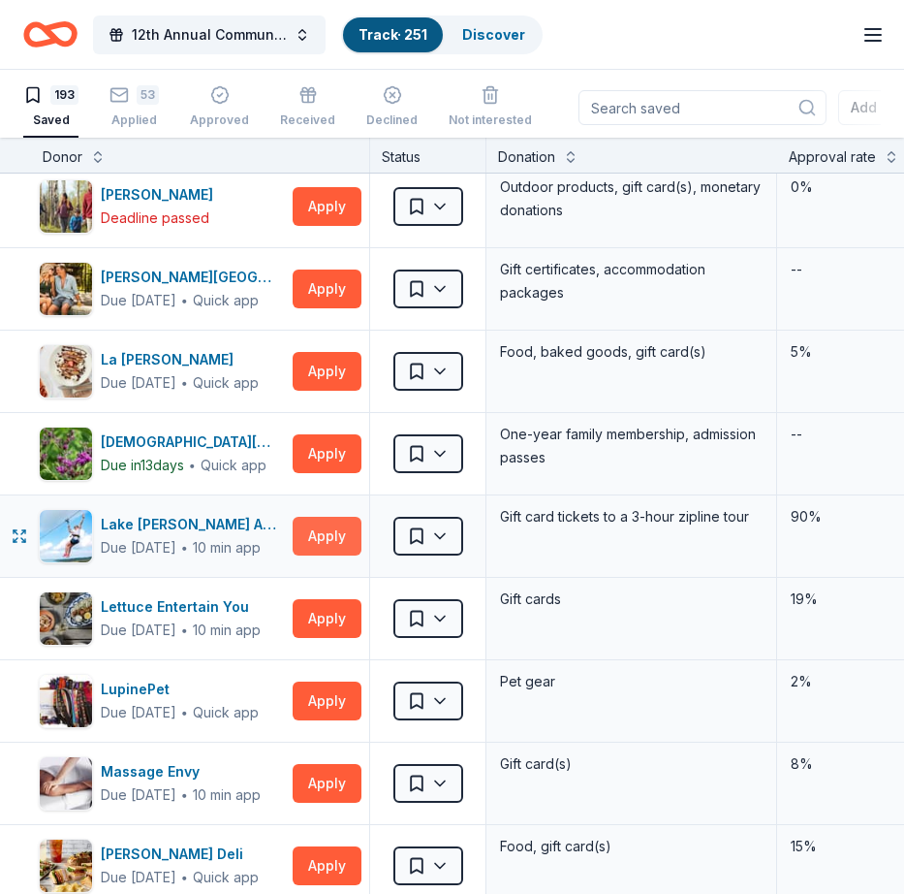
click at [317, 529] on button "Apply" at bounding box center [327, 536] width 69 height 39
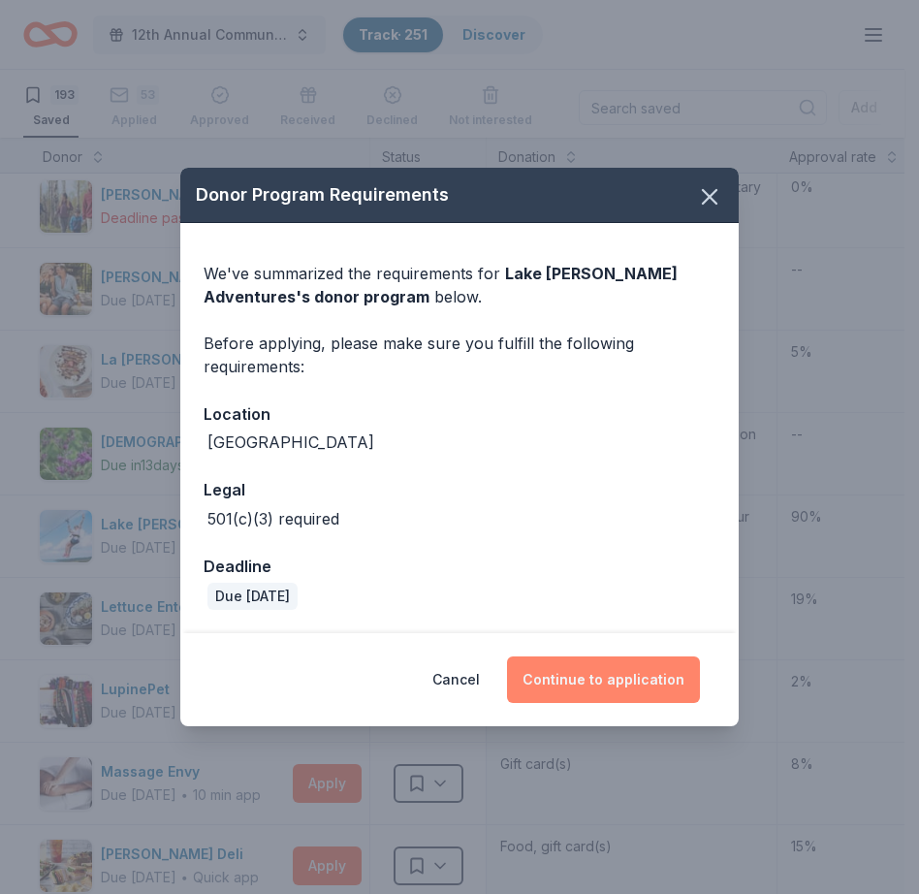
click at [599, 673] on button "Continue to application" at bounding box center [603, 679] width 193 height 47
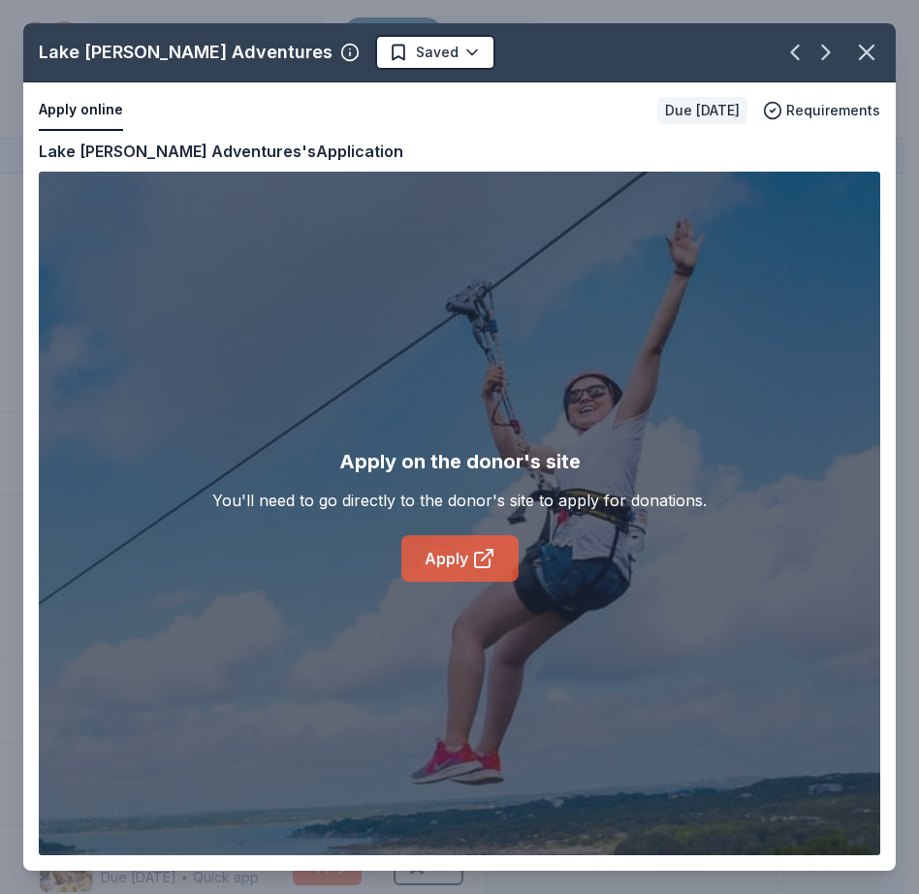
click at [438, 551] on link "Apply" at bounding box center [459, 558] width 117 height 47
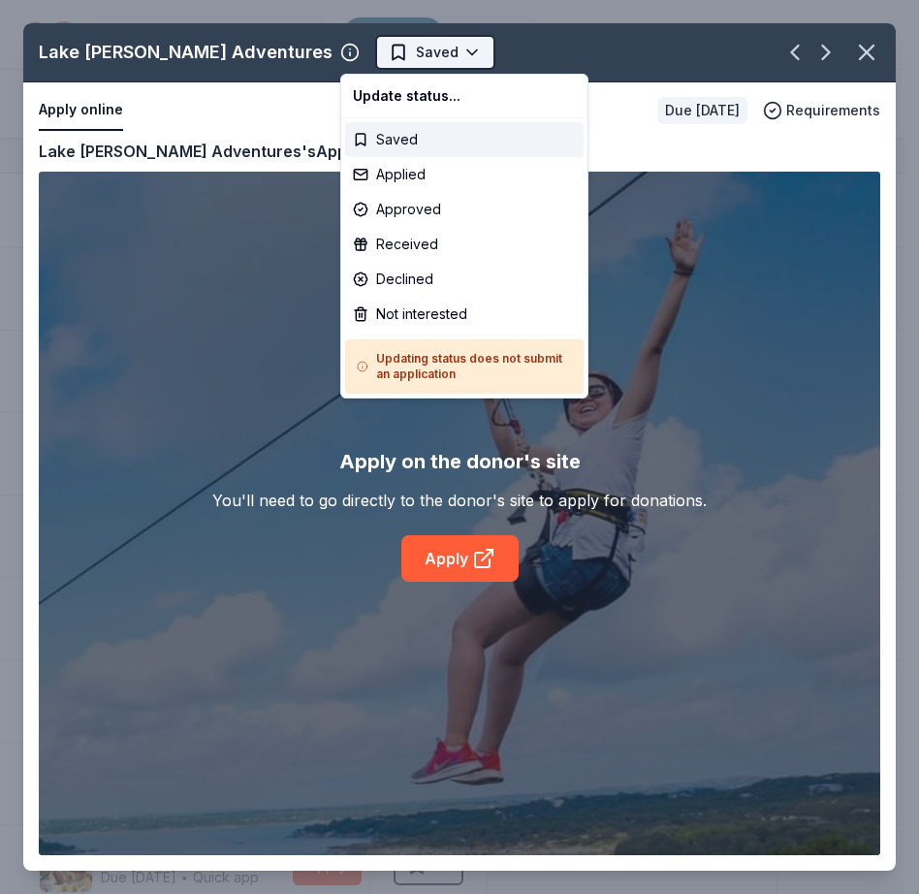
click at [438, 52] on html "12th Annual Community Appreciation Dinner & Fundraiser Track · 251 Discover Ear…" at bounding box center [459, 447] width 919 height 894
click at [383, 173] on div "Applied" at bounding box center [464, 174] width 238 height 35
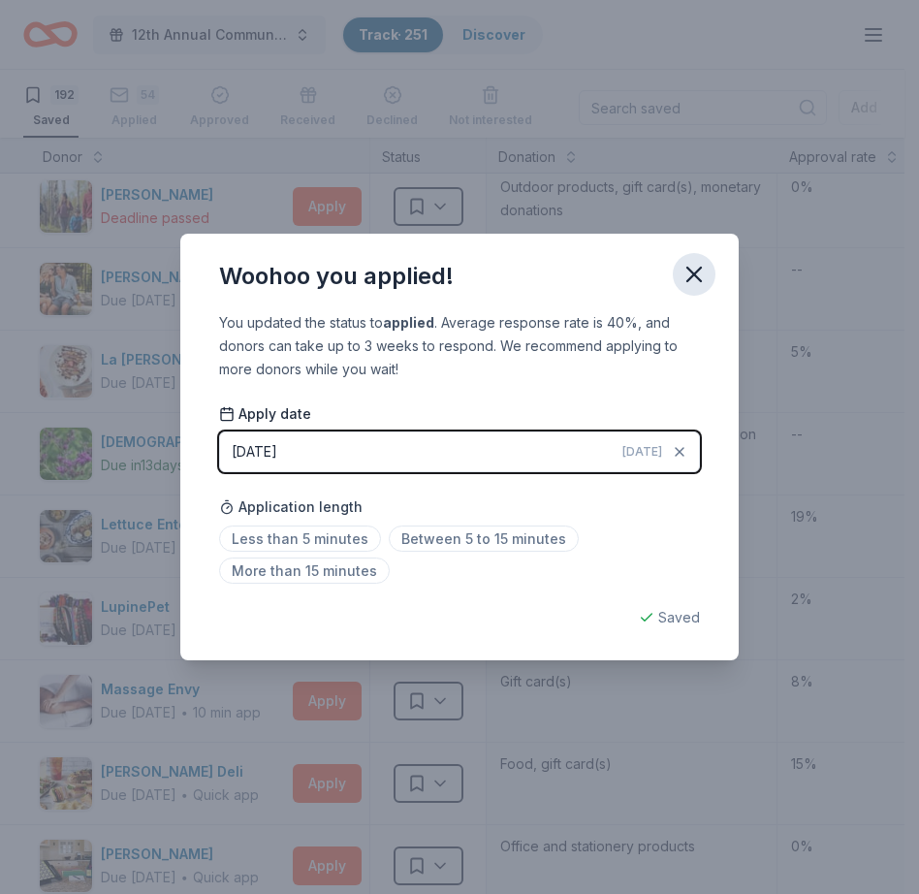
click at [690, 269] on icon "button" at bounding box center [694, 274] width 14 height 14
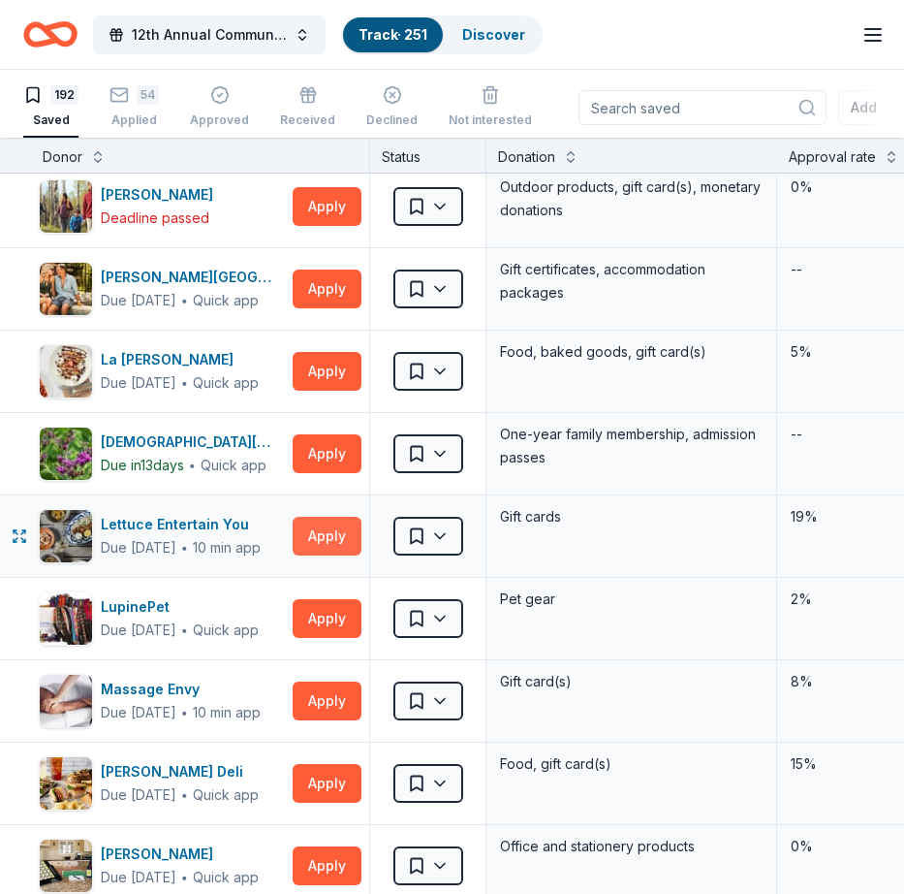
click at [320, 526] on button "Apply" at bounding box center [327, 536] width 69 height 39
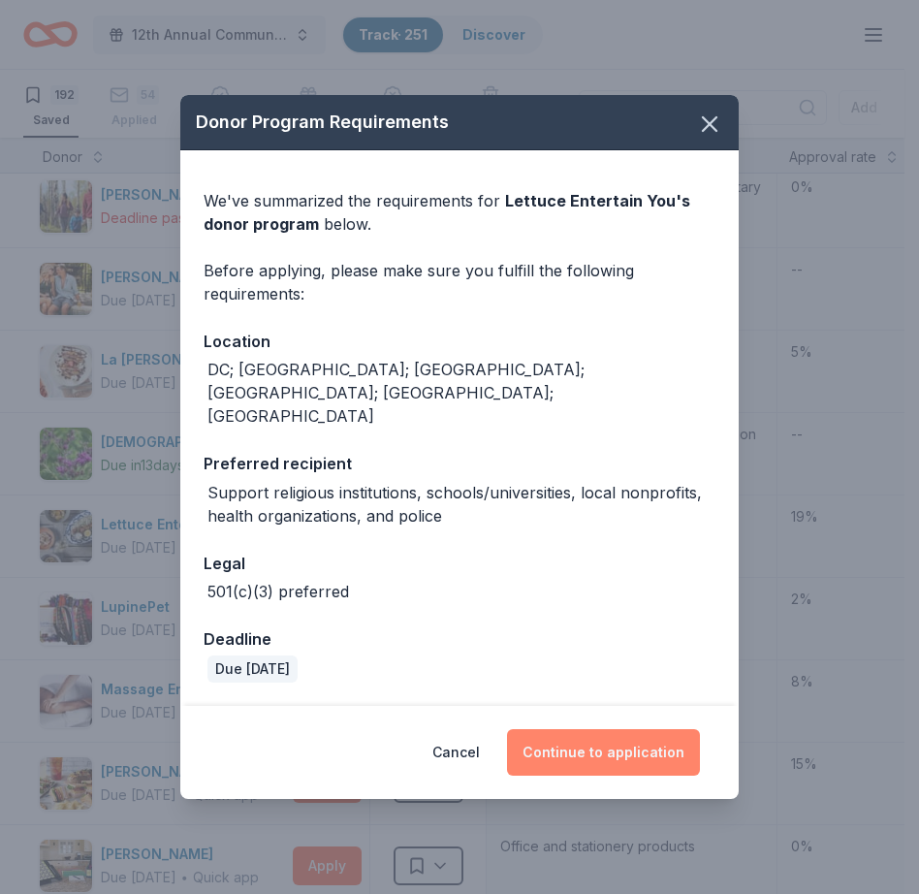
click at [581, 735] on button "Continue to application" at bounding box center [603, 752] width 193 height 47
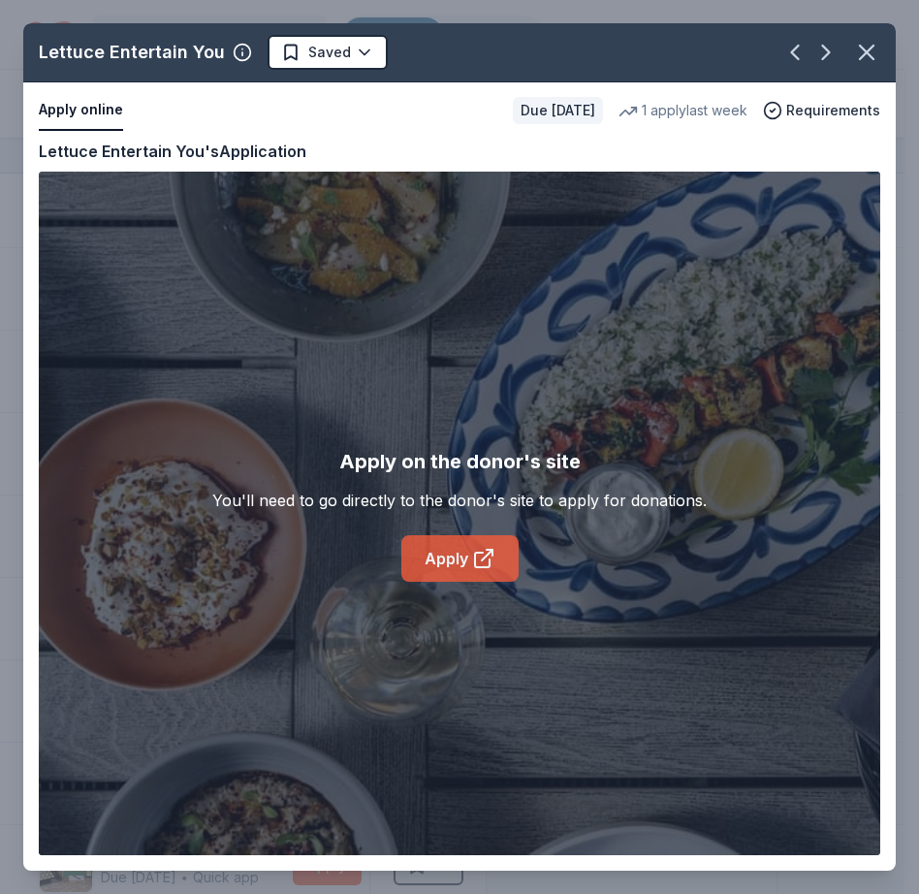
click at [446, 563] on link "Apply" at bounding box center [459, 558] width 117 height 47
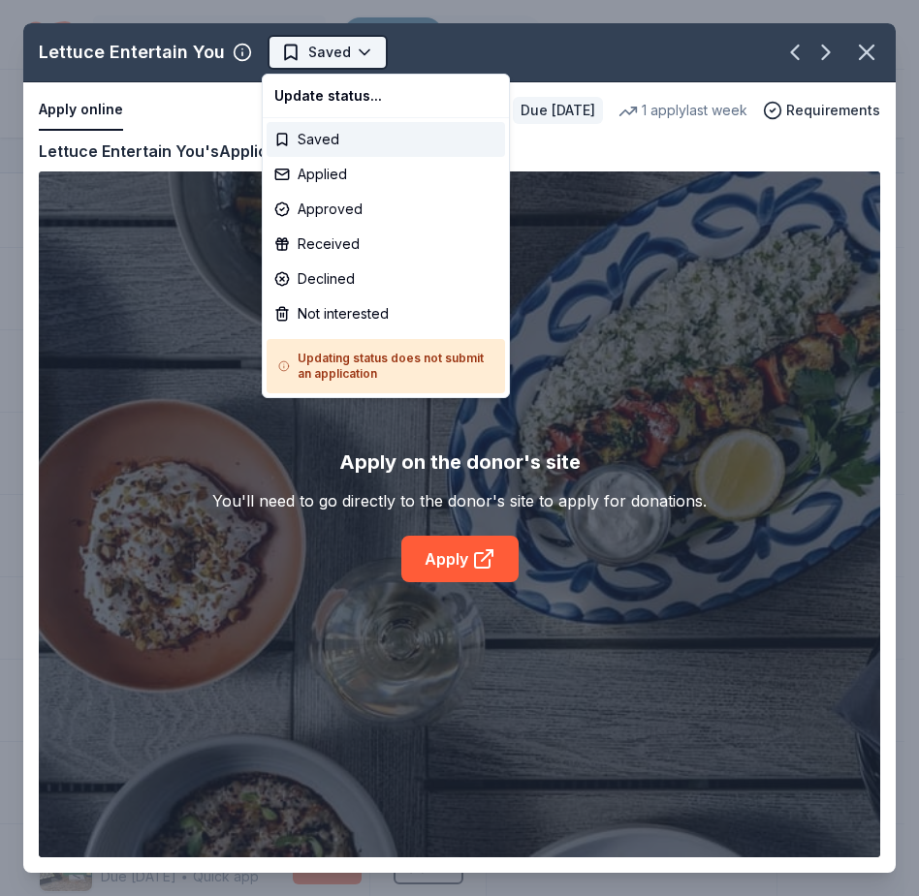
click at [359, 48] on html "12th Annual Community Appreciation Dinner & Fundraiser Track · 251 Discover Ear…" at bounding box center [459, 448] width 919 height 896
click at [284, 173] on div "Applied" at bounding box center [386, 174] width 238 height 35
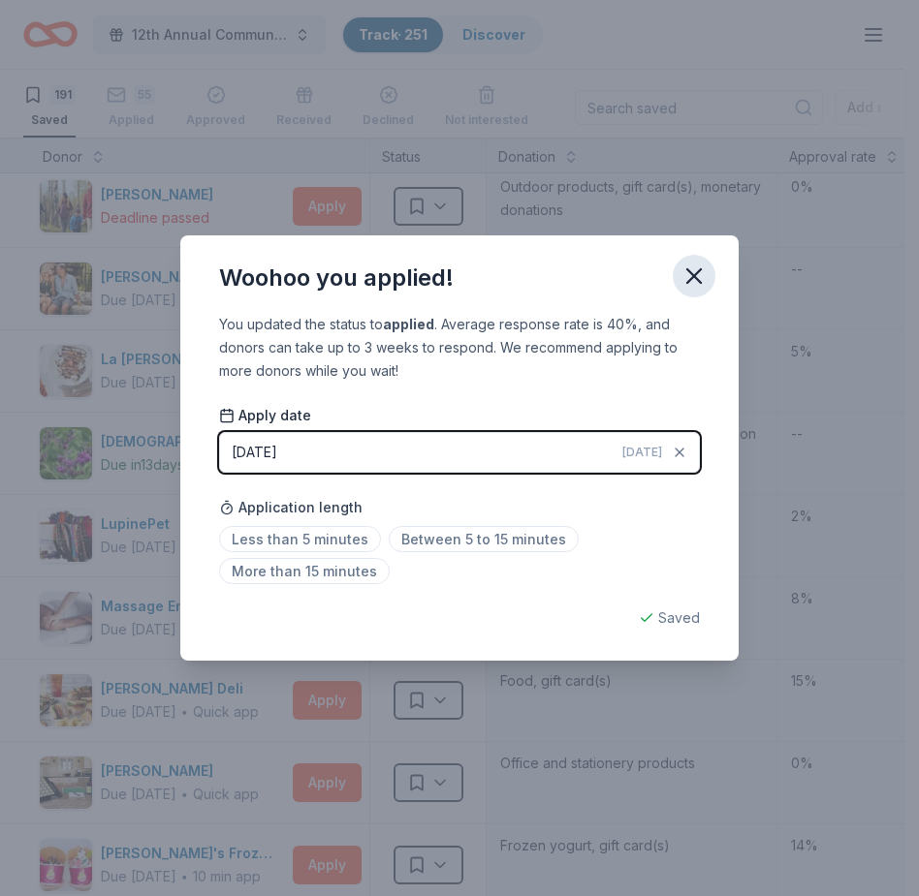
click at [698, 272] on icon "button" at bounding box center [694, 276] width 14 height 14
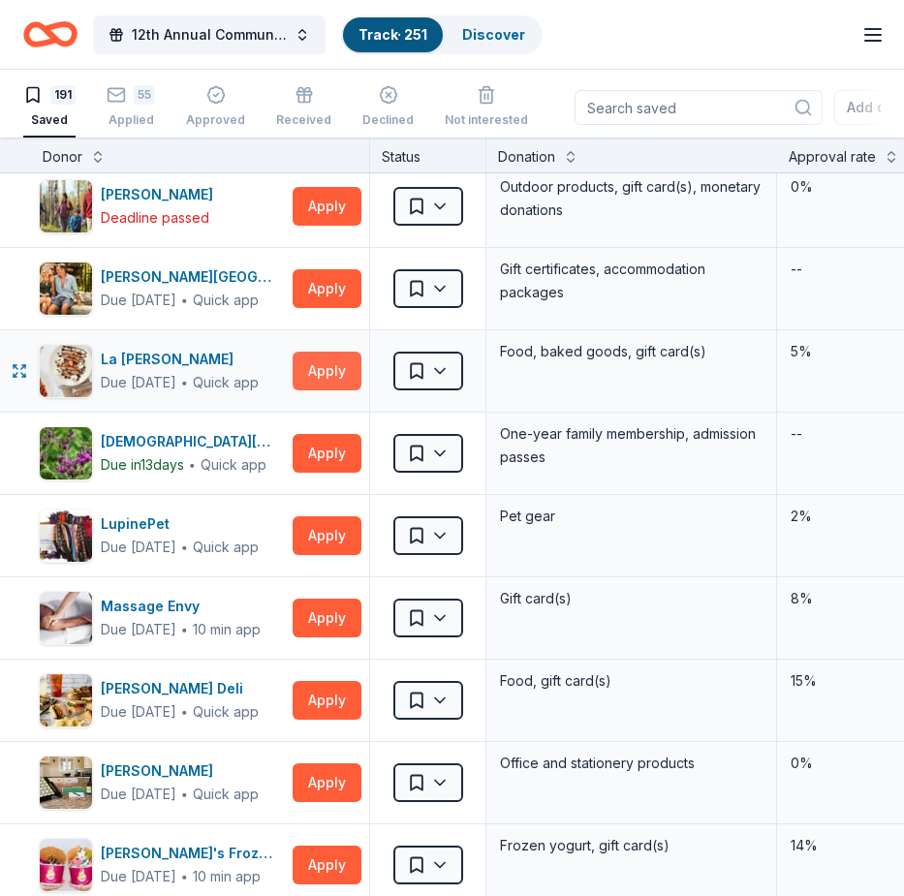
click at [315, 356] on button "Apply" at bounding box center [327, 371] width 69 height 39
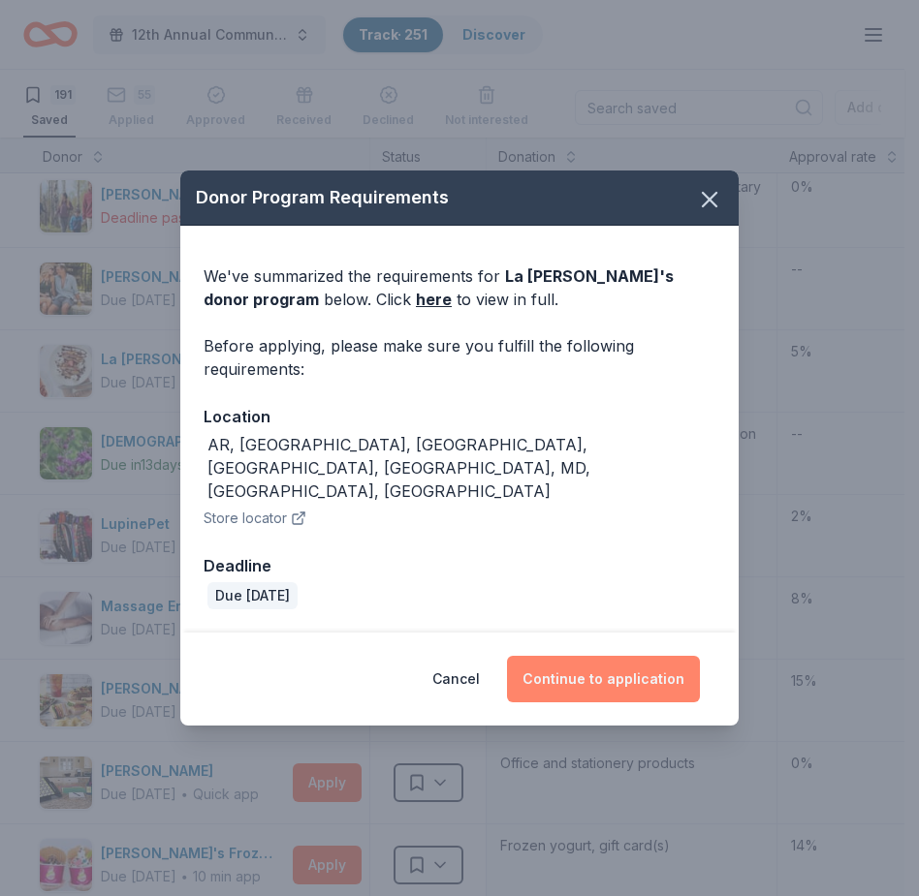
click at [597, 658] on button "Continue to application" at bounding box center [603, 679] width 193 height 47
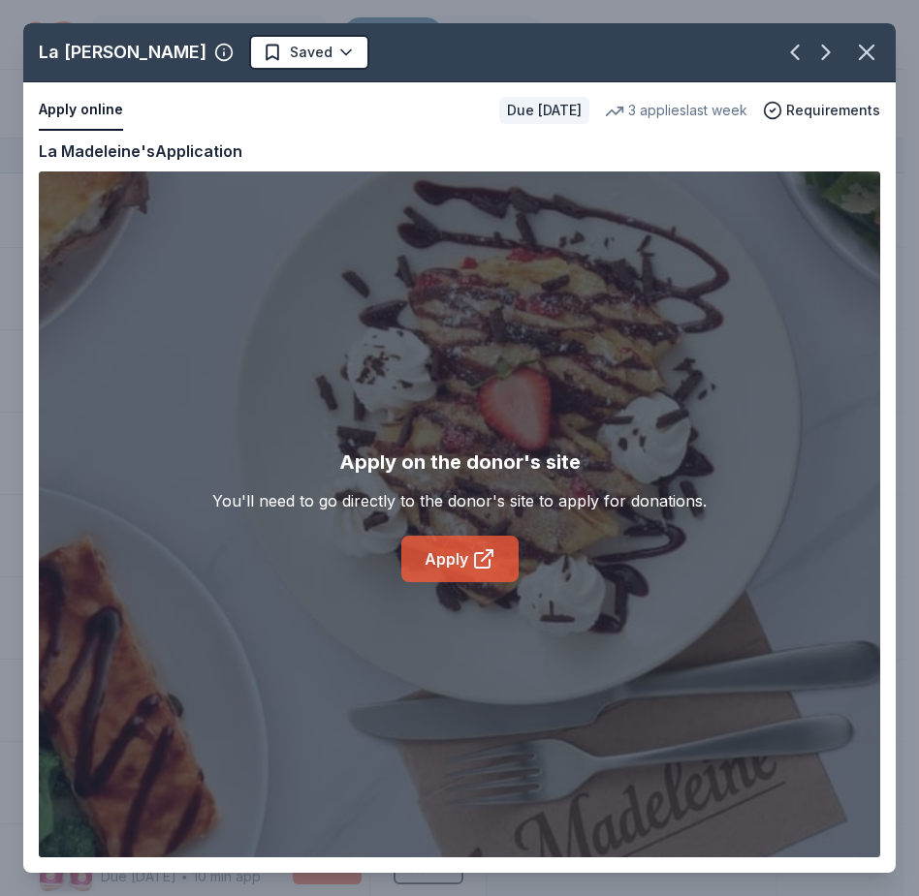
click at [437, 566] on link "Apply" at bounding box center [459, 559] width 117 height 47
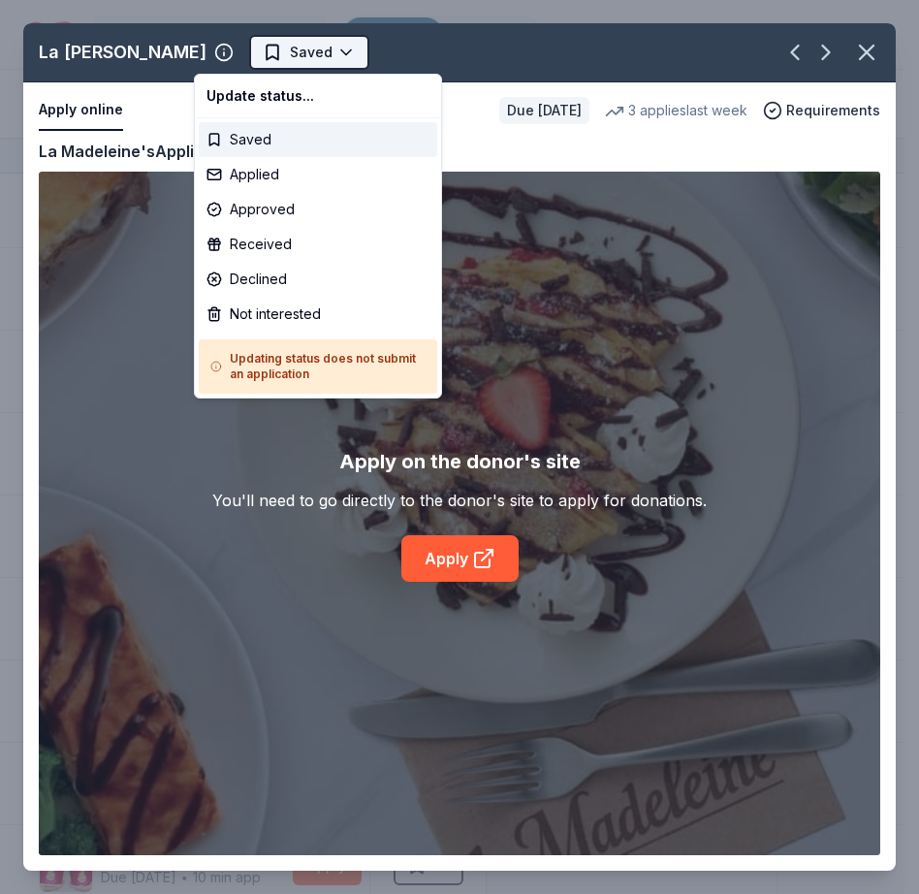
click at [286, 50] on html "12th Annual Community Appreciation Dinner & Fundraiser Track · 251 Discover Ear…" at bounding box center [459, 447] width 919 height 894
click at [219, 172] on div "Applied" at bounding box center [318, 174] width 238 height 35
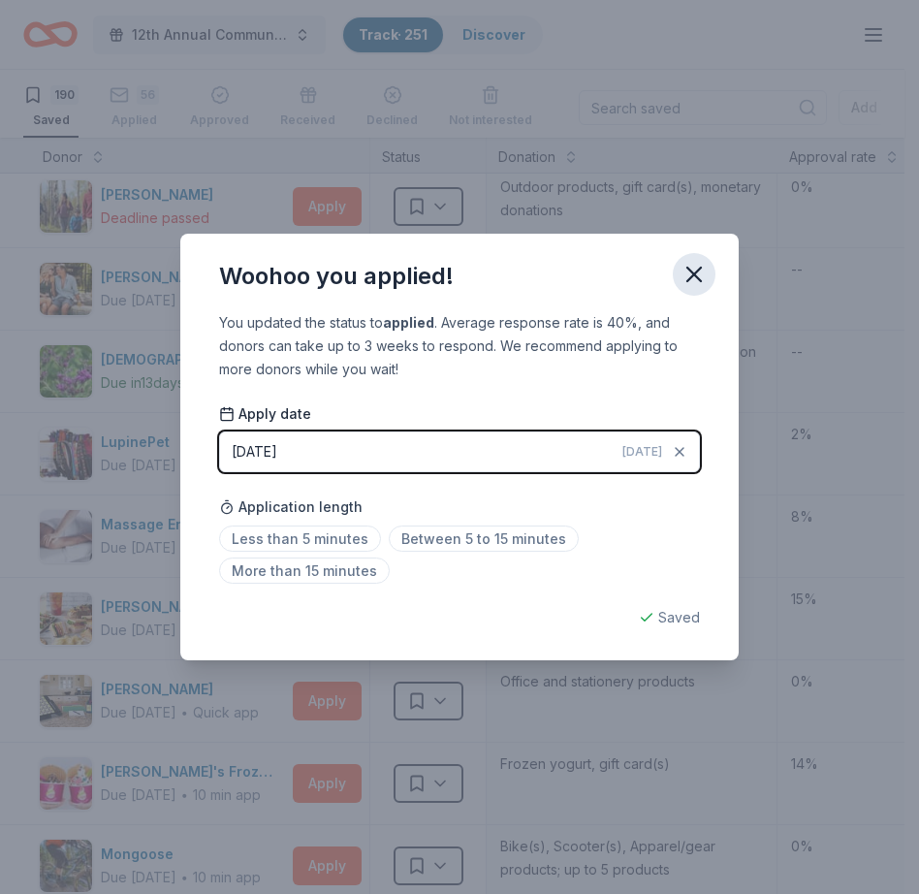
click at [692, 268] on icon "button" at bounding box center [693, 274] width 27 height 27
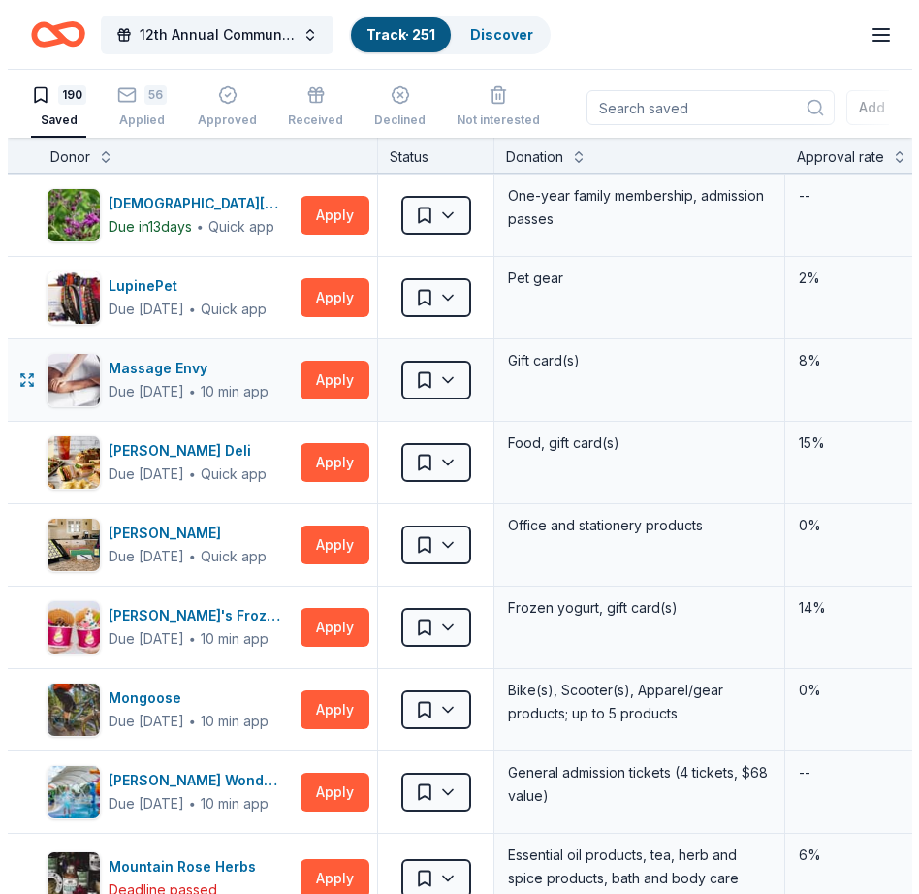
scroll to position [8617, 0]
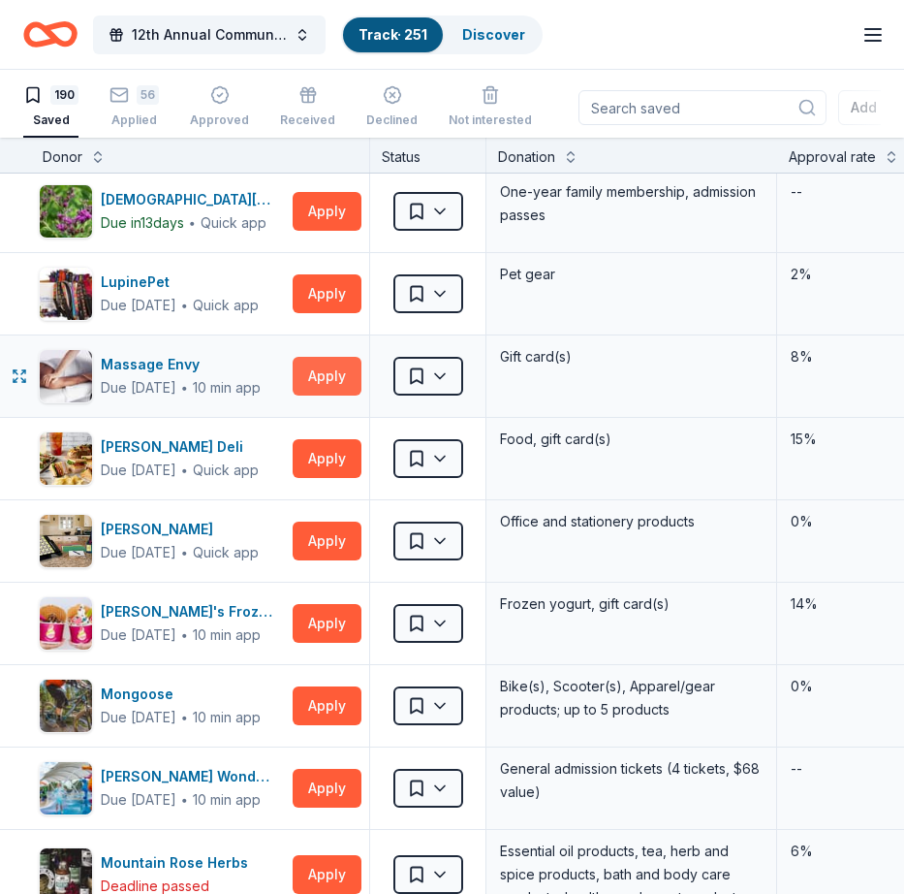
click at [321, 364] on button "Apply" at bounding box center [327, 376] width 69 height 39
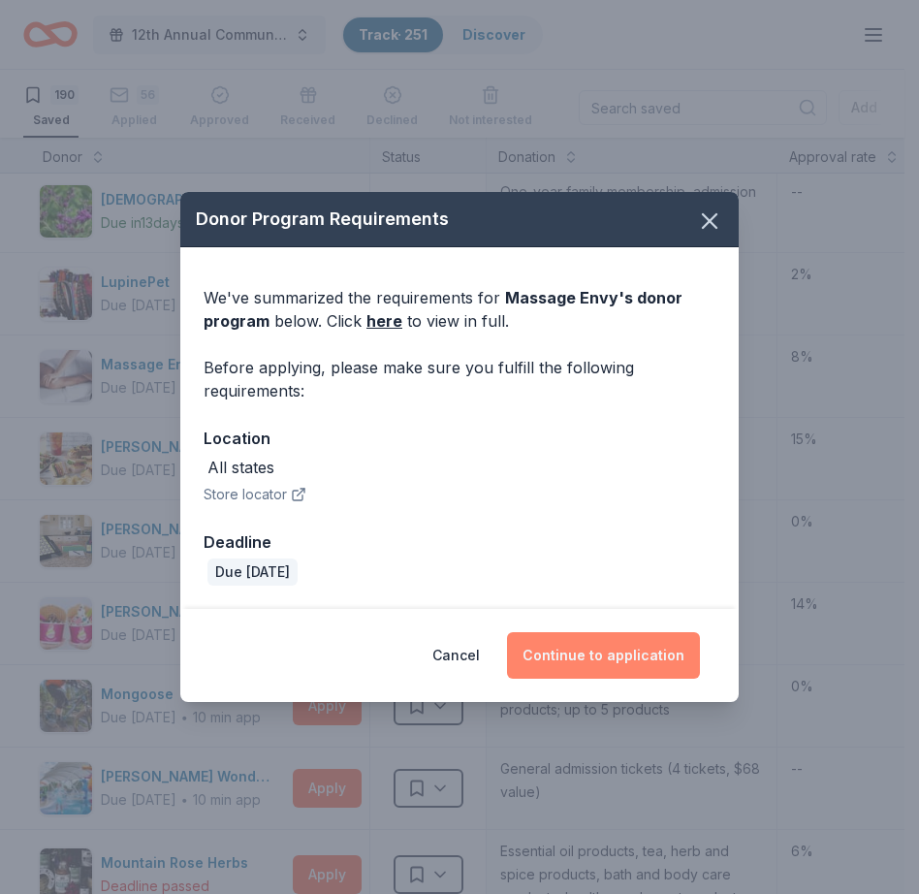
click at [603, 658] on button "Continue to application" at bounding box center [603, 655] width 193 height 47
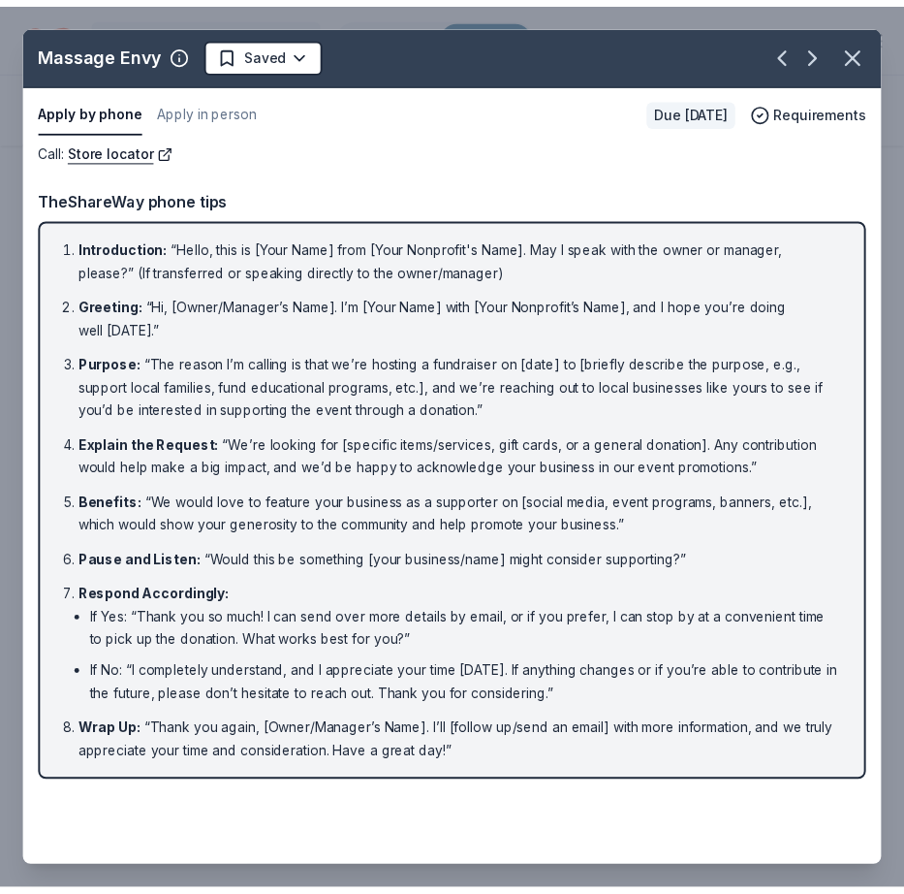
scroll to position [78, 0]
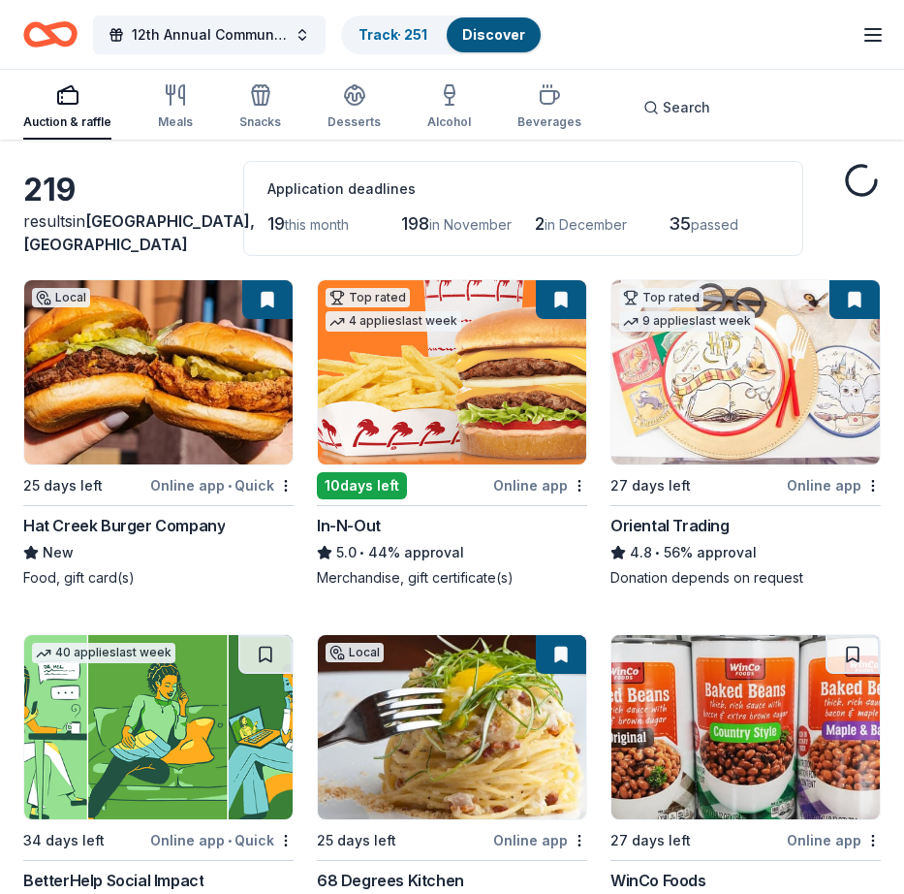
click at [480, 23] on div "Discover" at bounding box center [494, 34] width 94 height 35
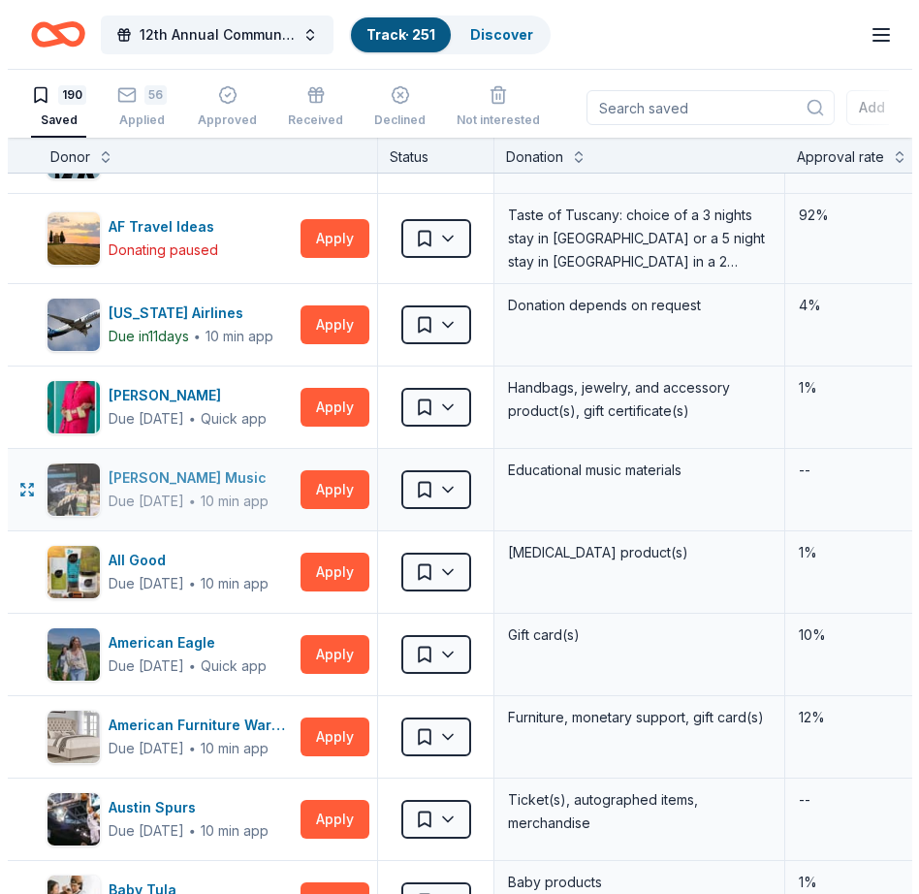
scroll to position [66, 0]
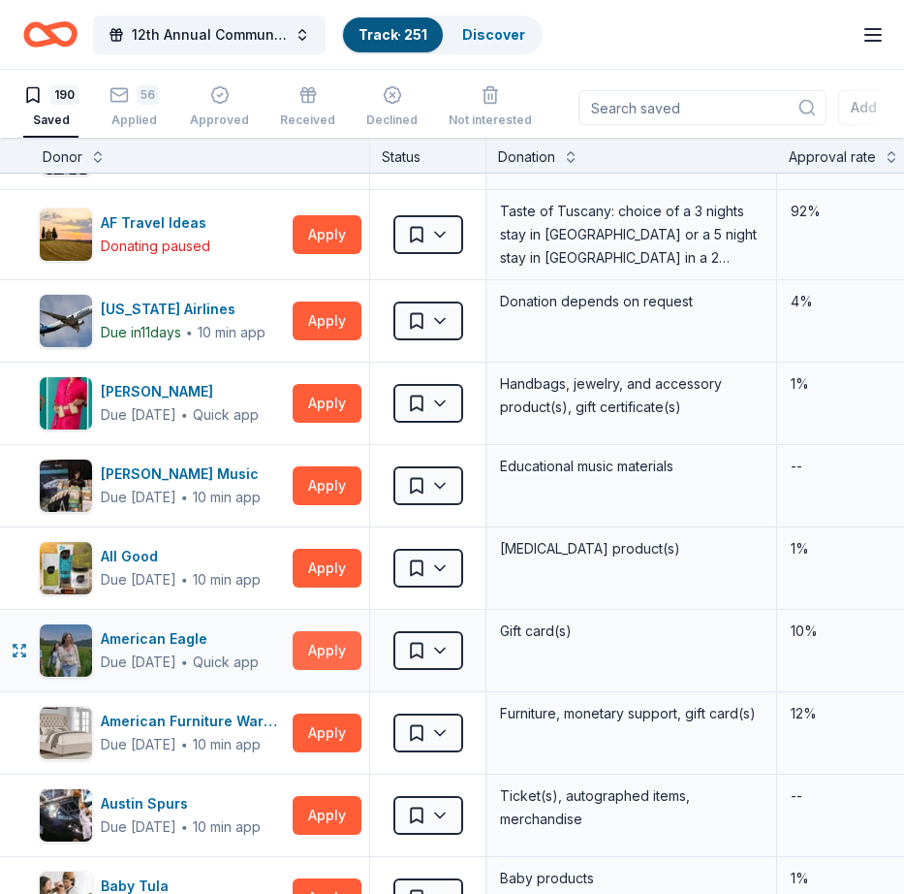
click at [321, 647] on button "Apply" at bounding box center [327, 650] width 69 height 39
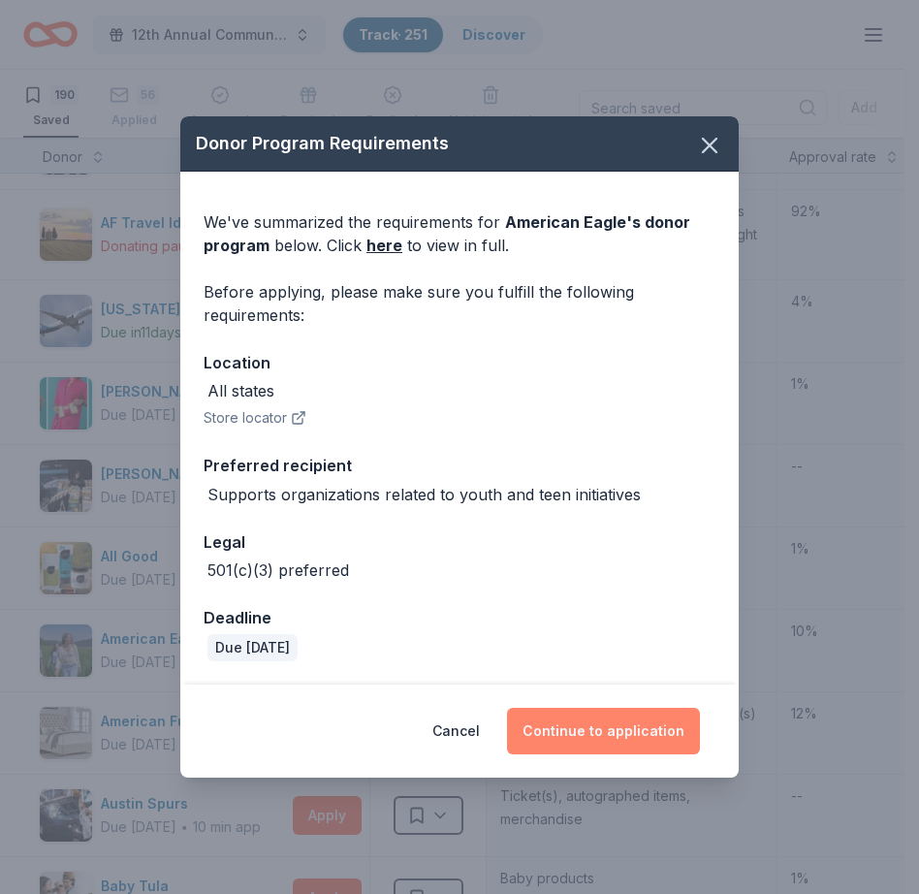
click at [599, 735] on button "Continue to application" at bounding box center [603, 730] width 193 height 47
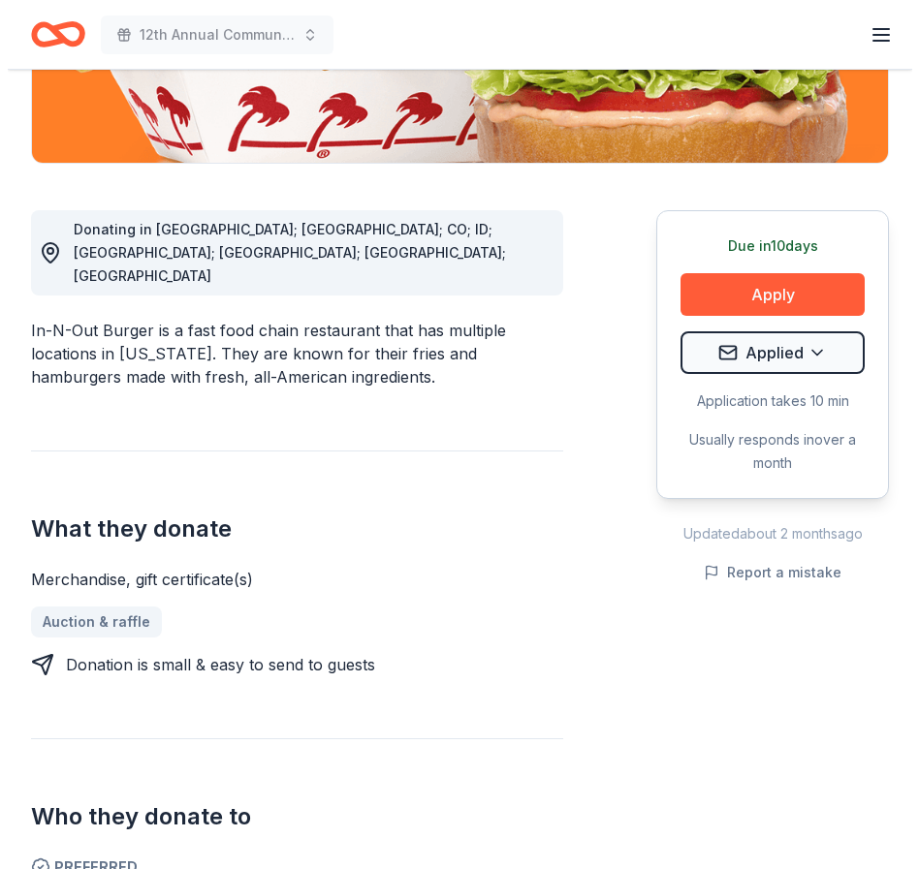
scroll to position [422, 0]
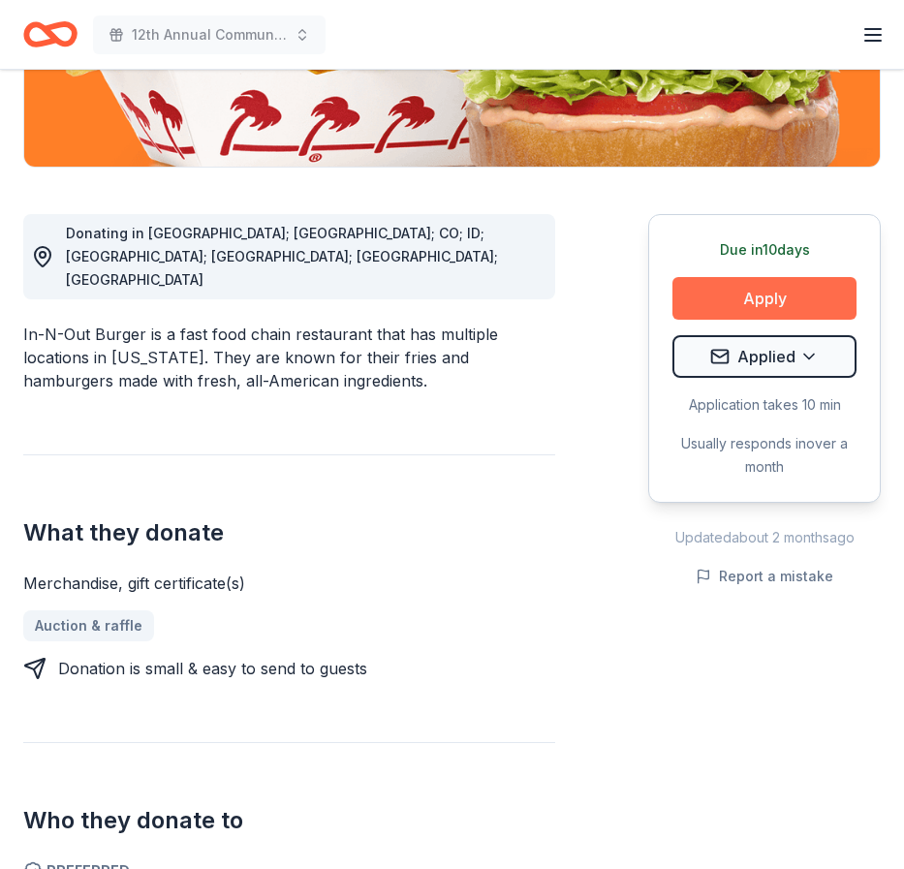
click at [761, 295] on button "Apply" at bounding box center [765, 298] width 184 height 43
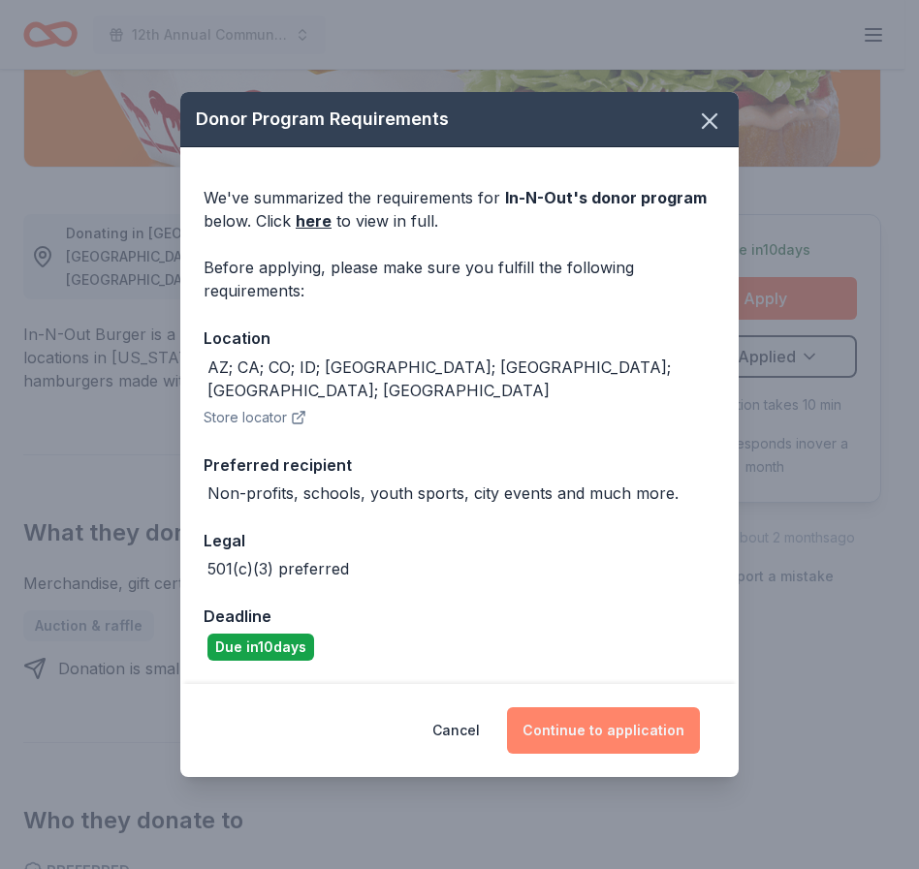
click at [586, 719] on button "Continue to application" at bounding box center [603, 730] width 193 height 47
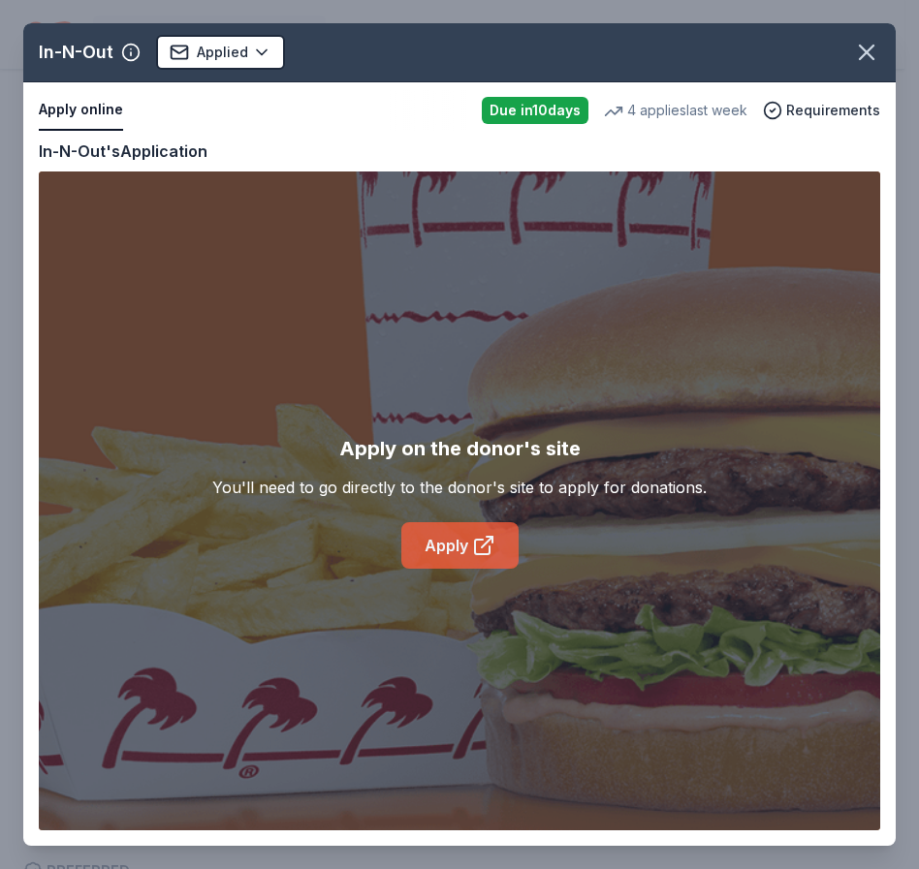
click at [443, 542] on link "Apply" at bounding box center [459, 545] width 117 height 47
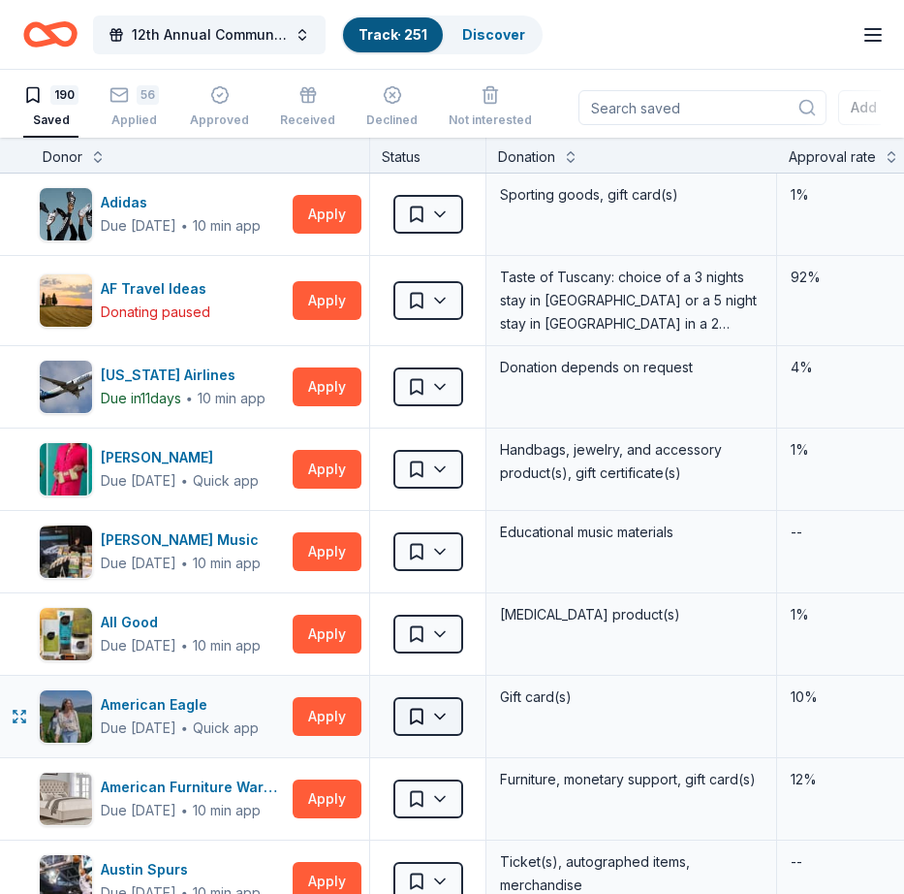
click at [443, 716] on html "12th Annual Community Appreciation Dinner & Fundraiser Track · 251 Discover Ear…" at bounding box center [452, 447] width 904 height 894
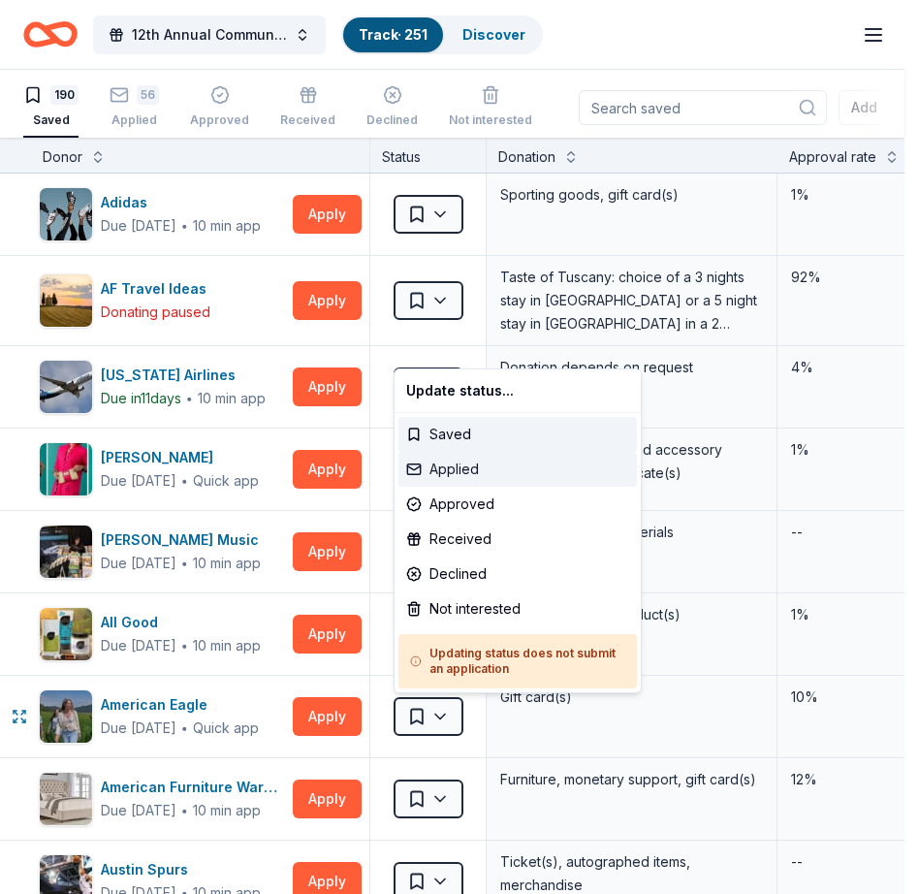
click at [416, 464] on div "Applied" at bounding box center [517, 469] width 238 height 35
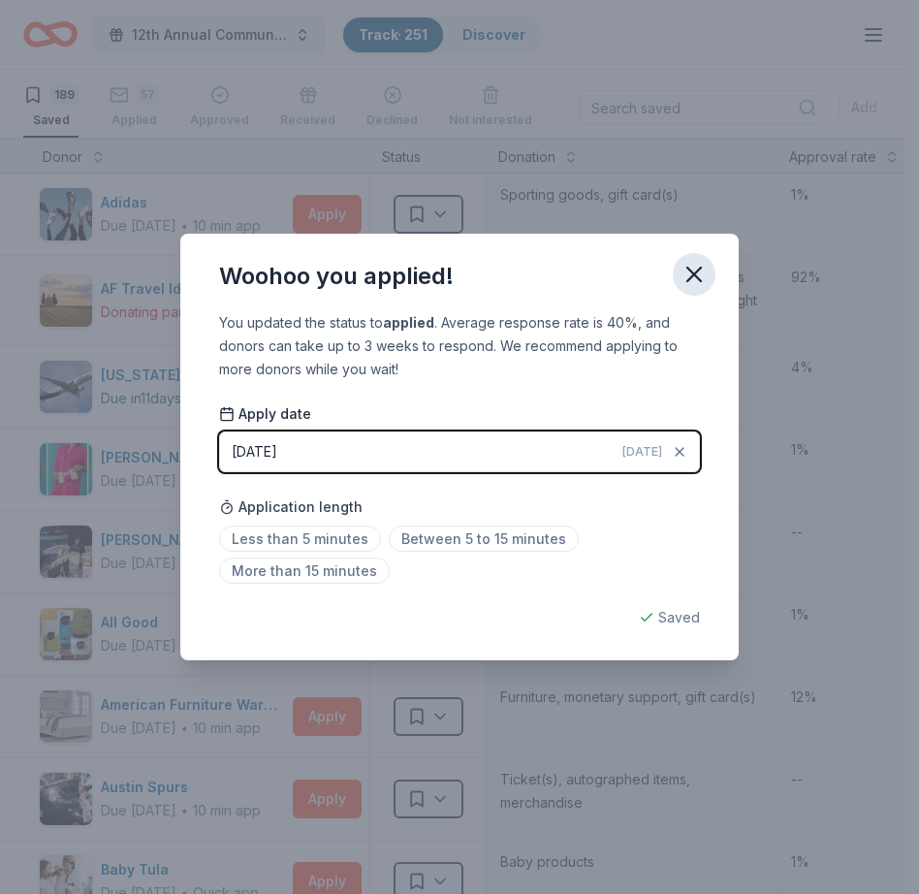
click at [695, 269] on icon "button" at bounding box center [693, 274] width 27 height 27
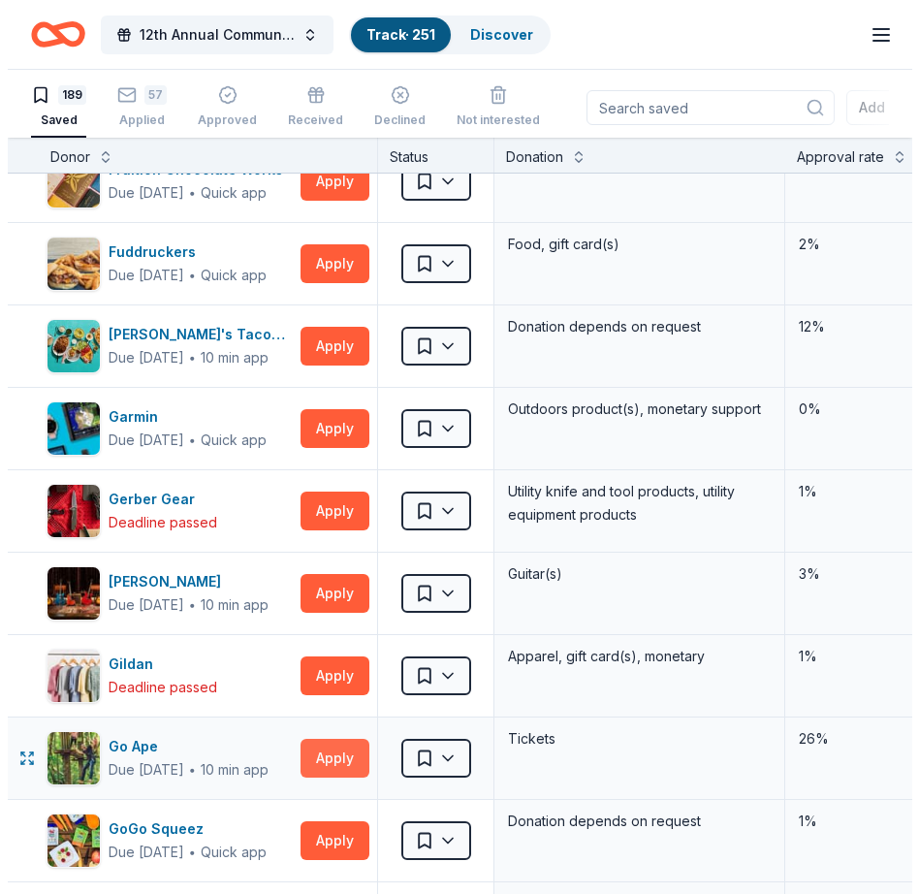
scroll to position [5242, 0]
